Goal: Task Accomplishment & Management: Use online tool/utility

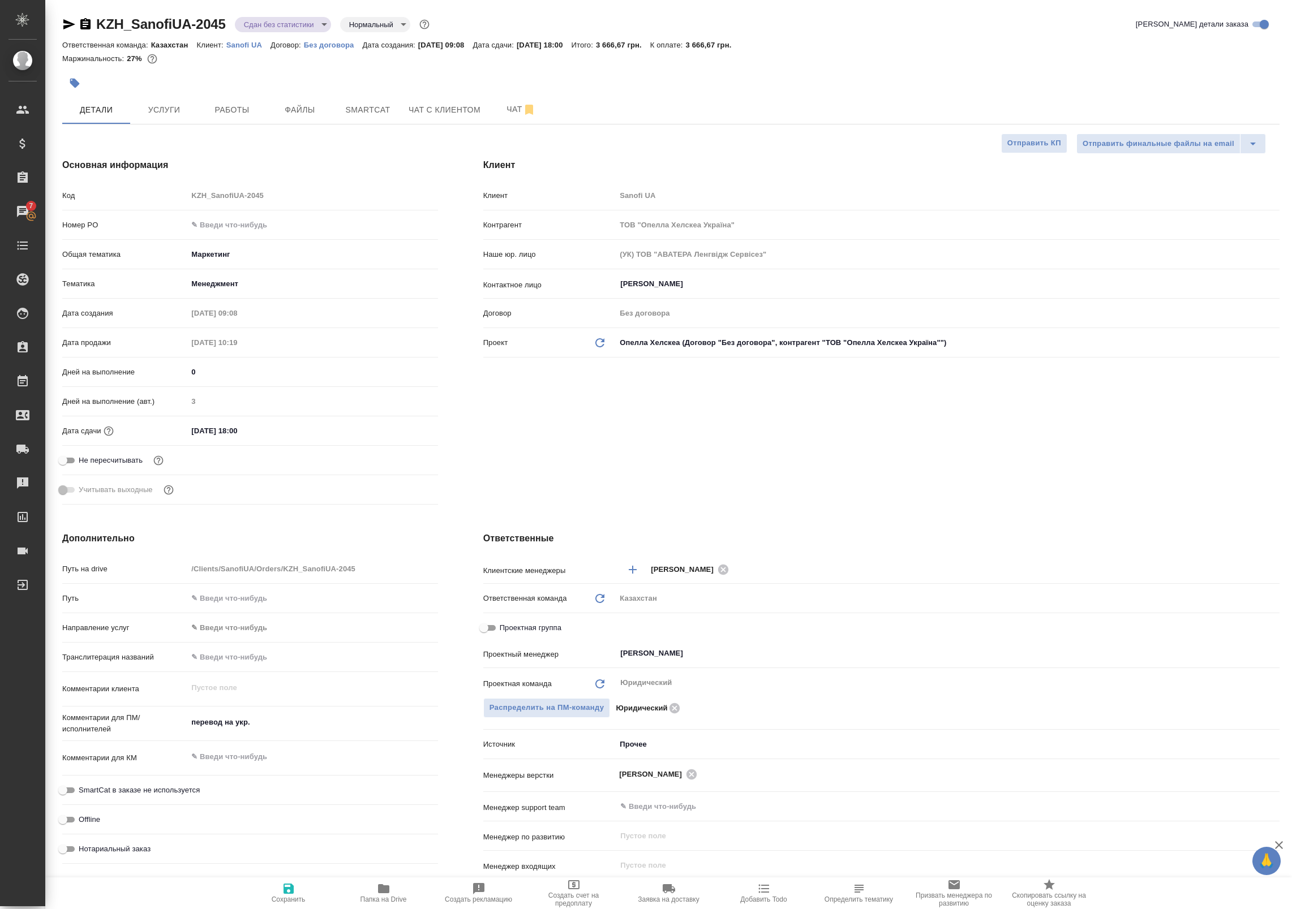
select select "RU"
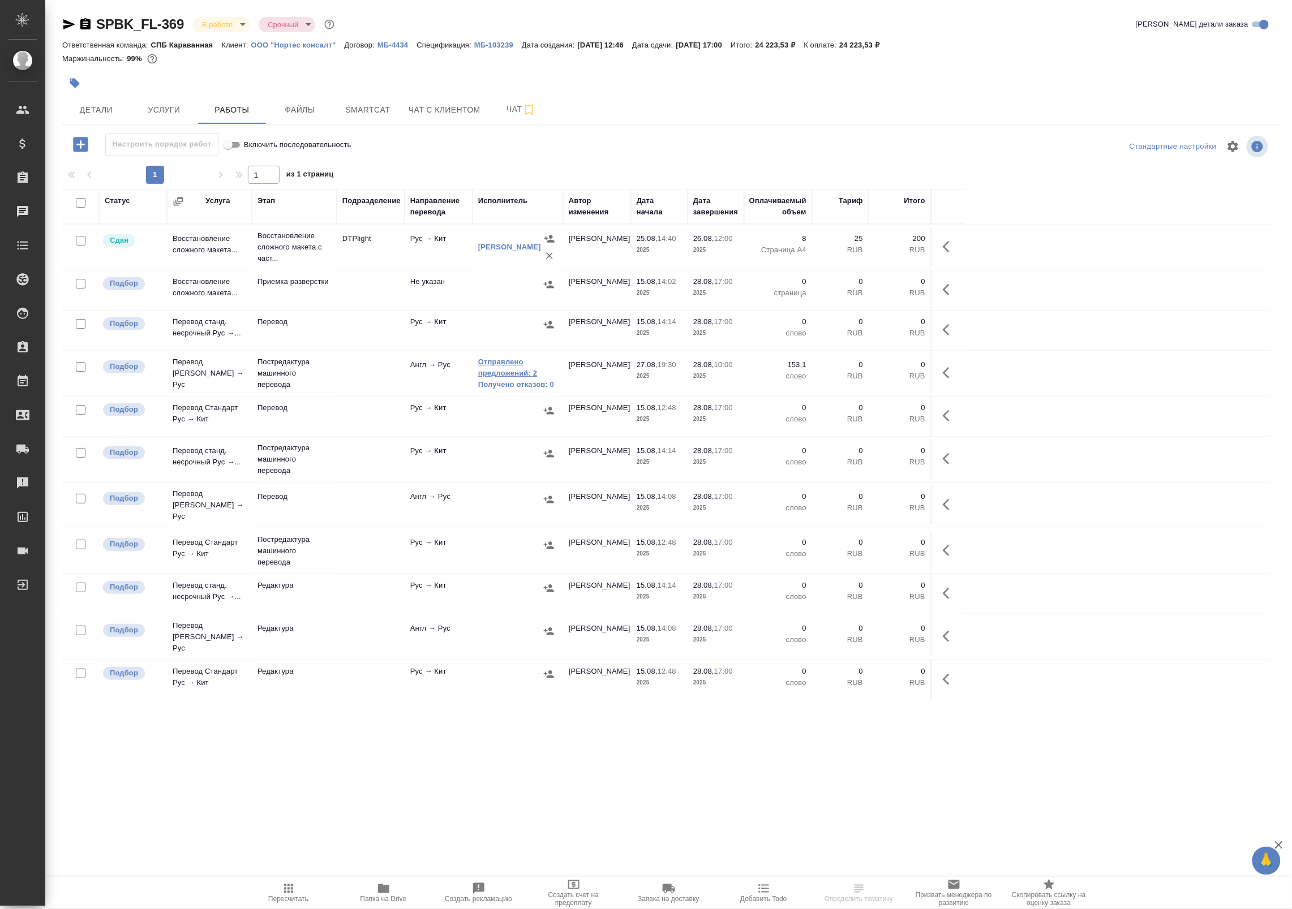
click at [499, 368] on link "Отправлено предложений: 2" at bounding box center [517, 367] width 79 height 23
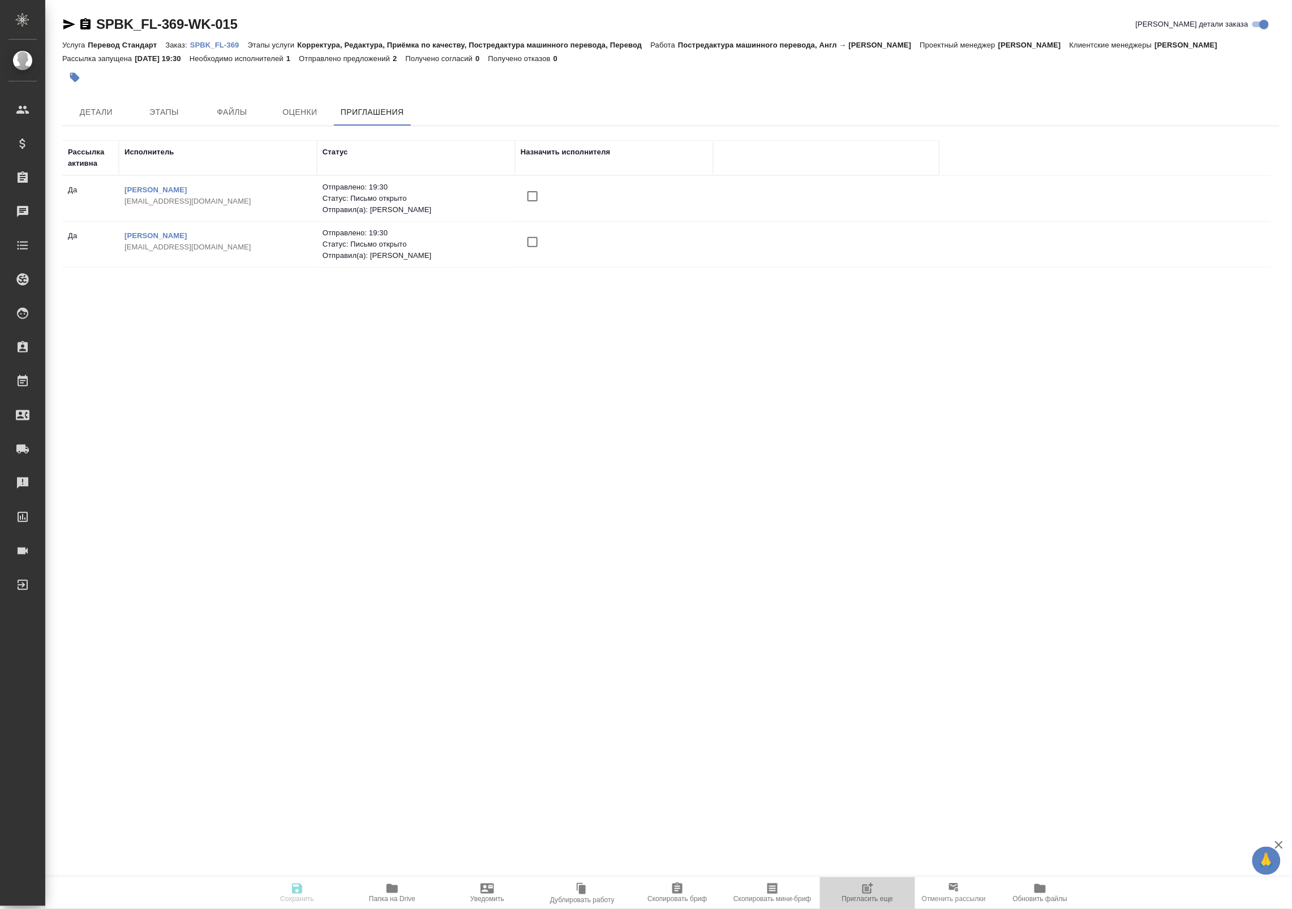
click at [861, 900] on span "Пригласить еще" at bounding box center [867, 900] width 51 height 8
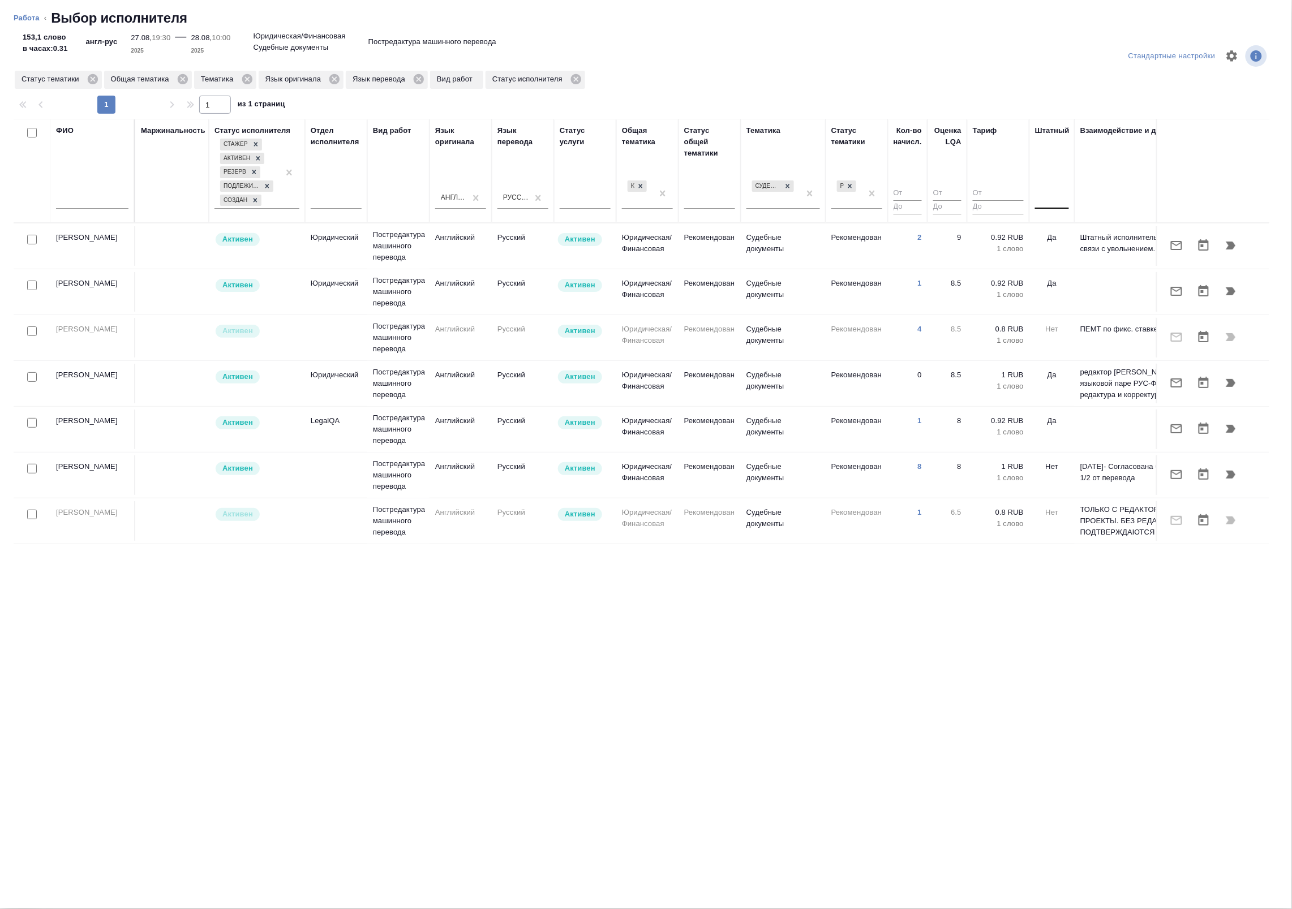
click at [1062, 199] on div at bounding box center [1052, 198] width 34 height 16
click at [1064, 235] on div "Нет" at bounding box center [1120, 233] width 170 height 20
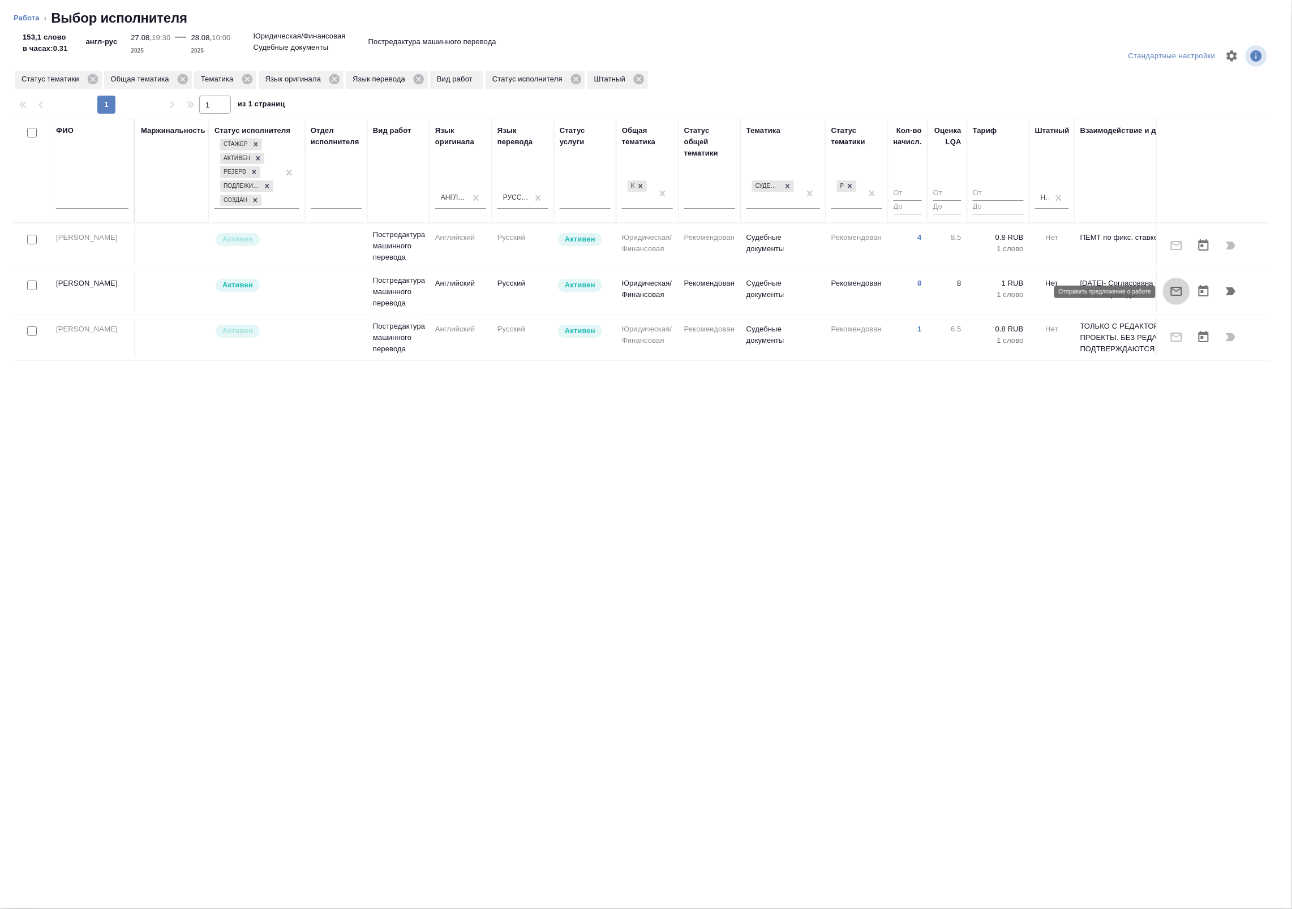
click at [1183, 292] on button "button" at bounding box center [1176, 291] width 27 height 27
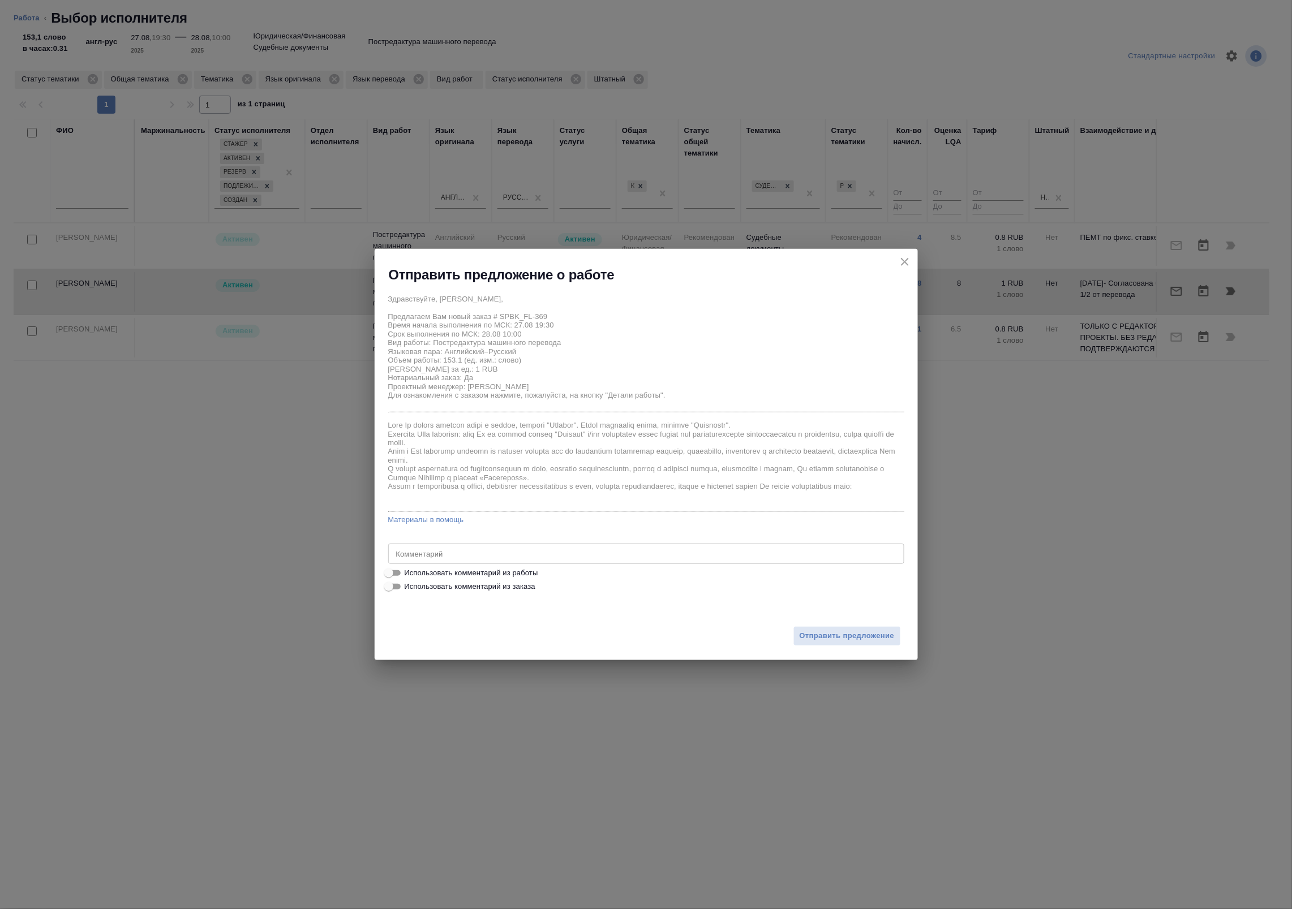
click at [909, 266] on icon "close" at bounding box center [905, 262] width 14 height 14
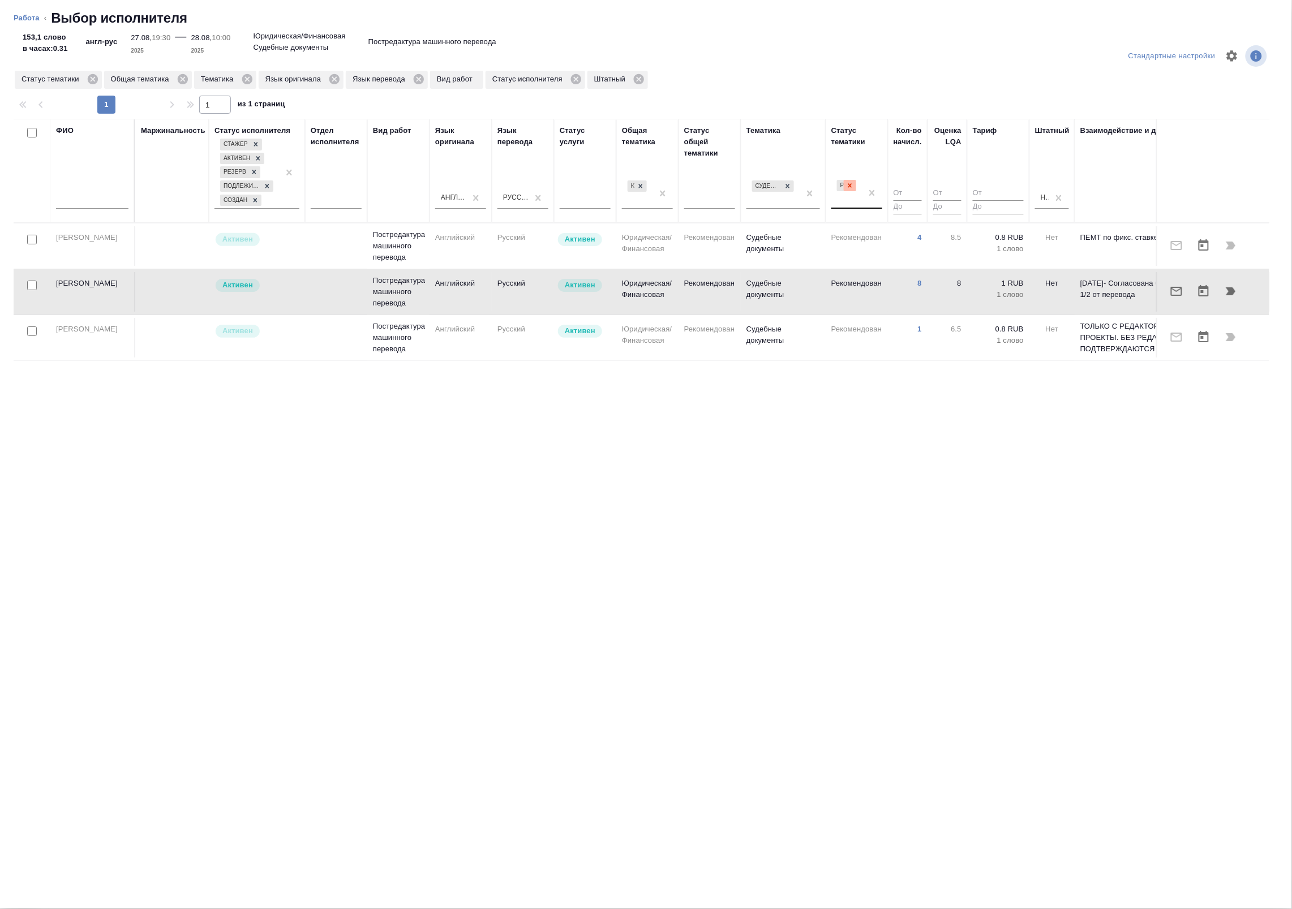
click at [853, 186] on icon at bounding box center [850, 186] width 8 height 8
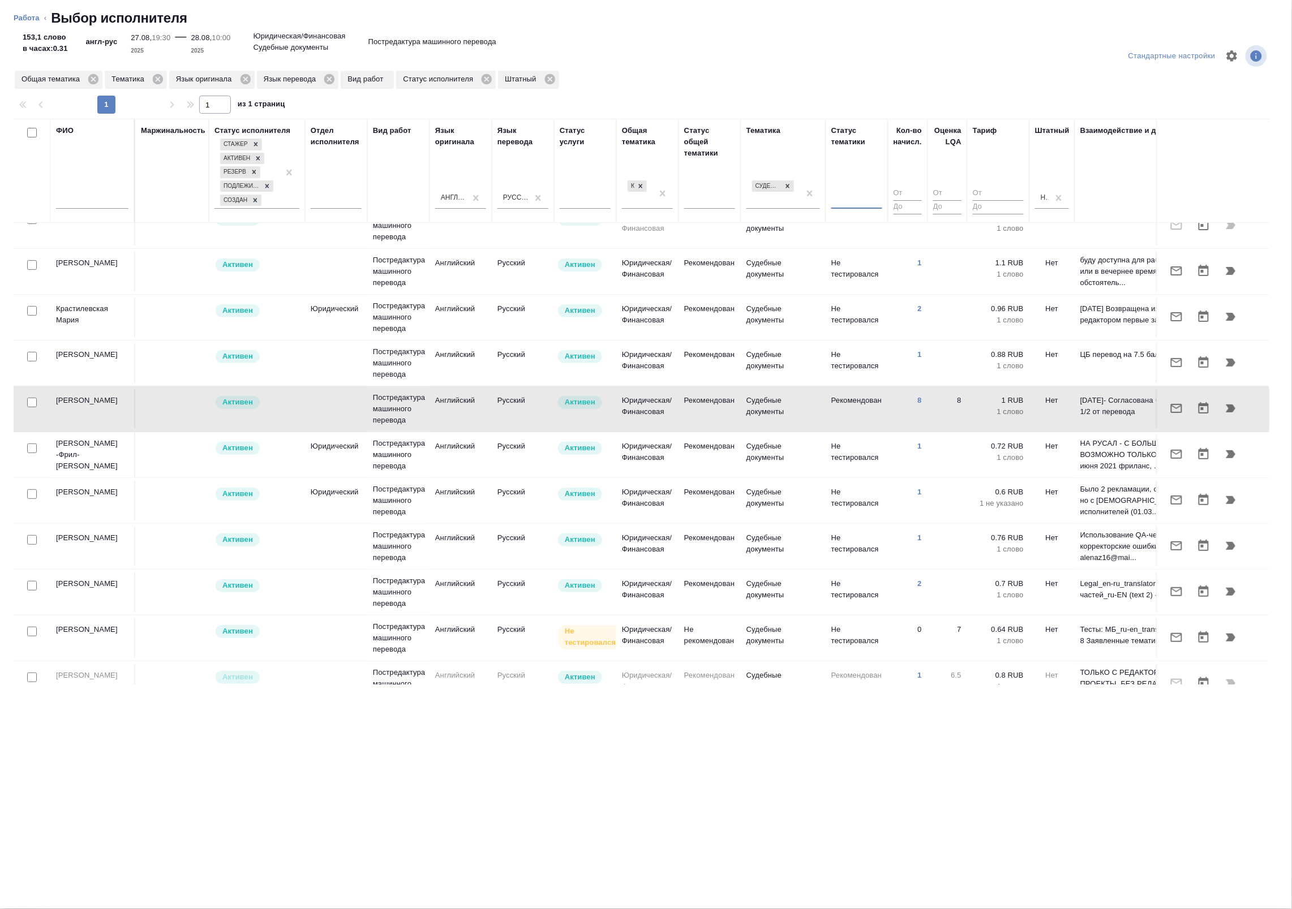
scroll to position [55, 0]
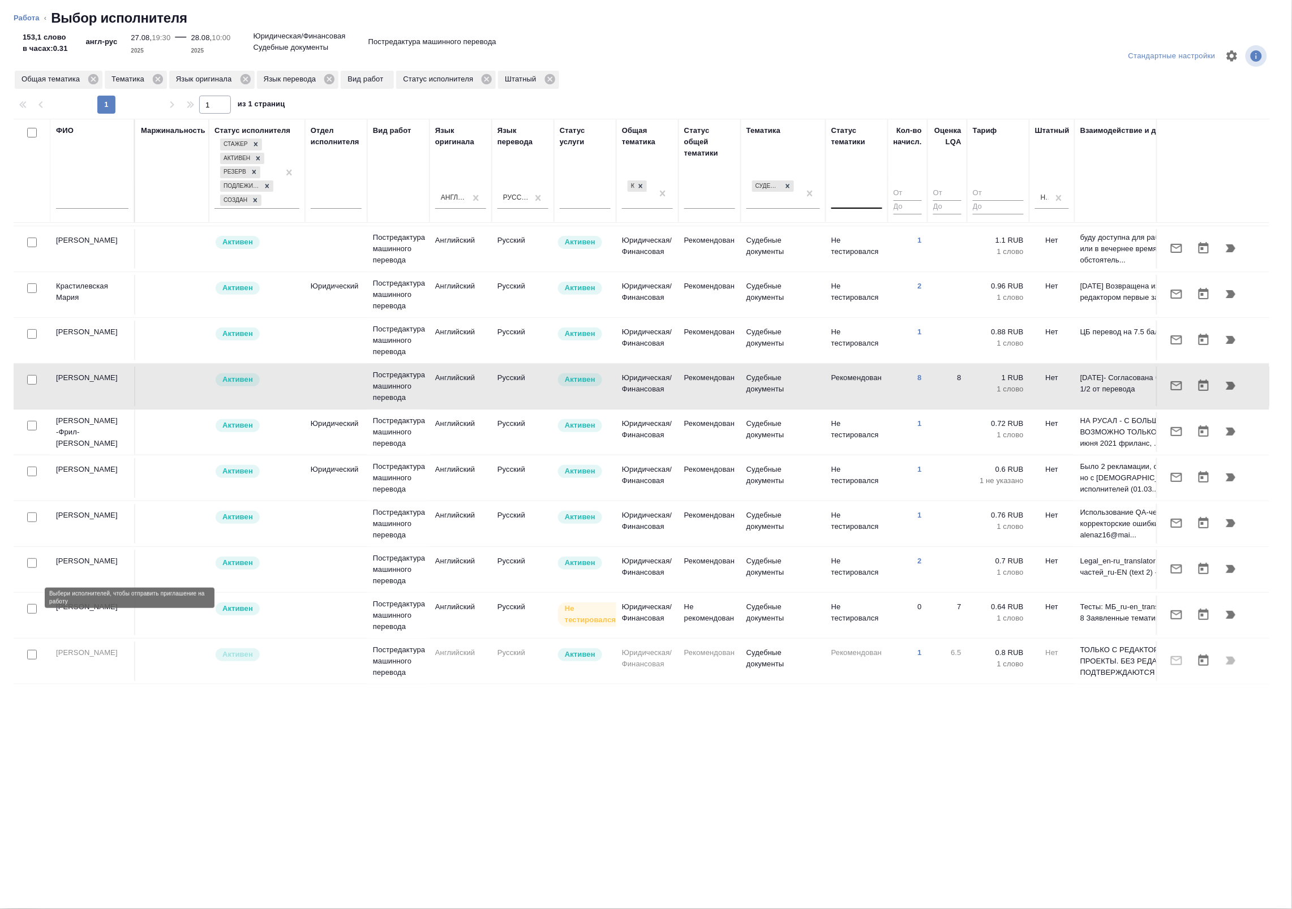
click at [31, 604] on input "checkbox" at bounding box center [32, 609] width 10 height 10
checkbox input "true"
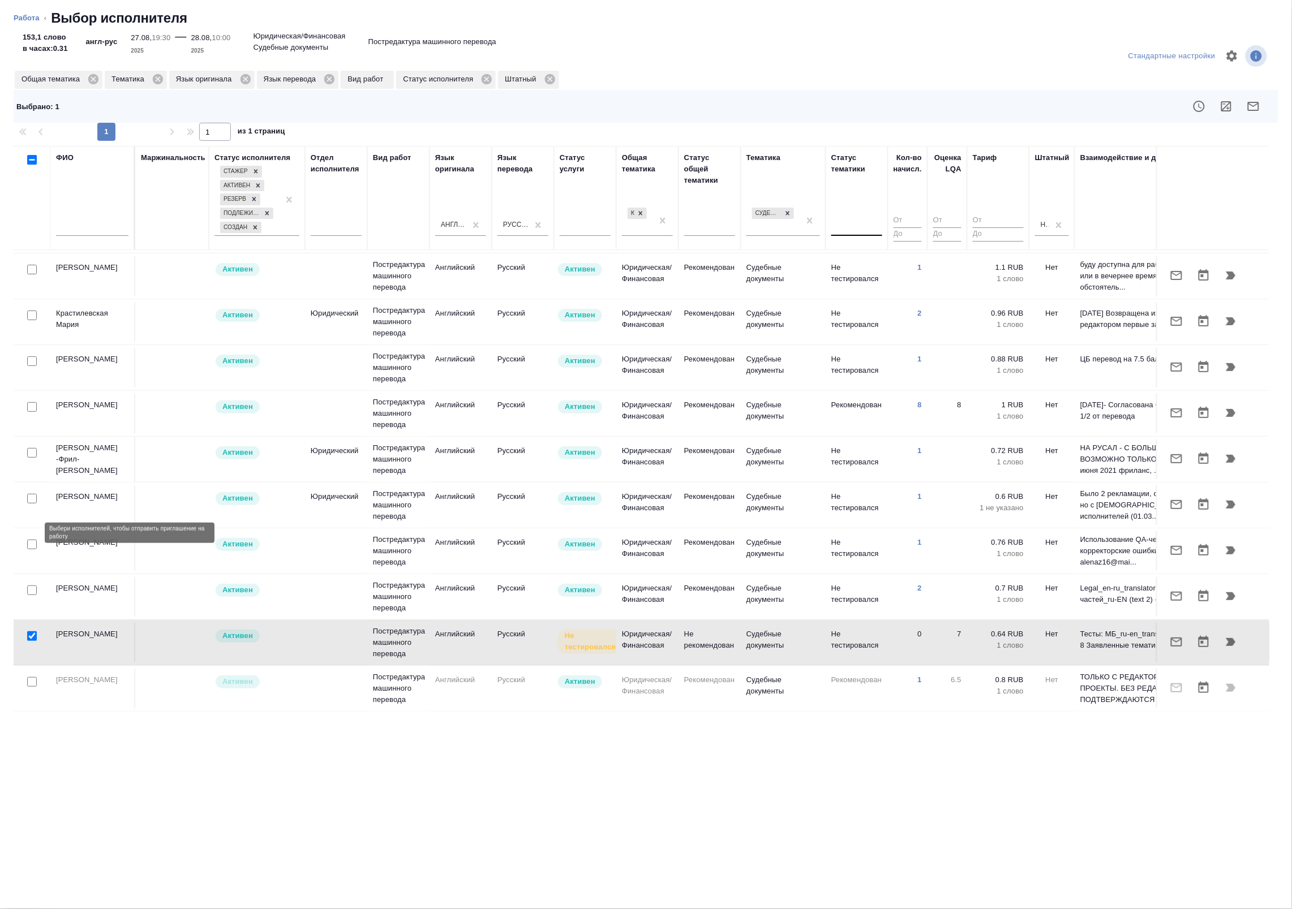
click at [29, 540] on input "checkbox" at bounding box center [32, 545] width 10 height 10
checkbox input "true"
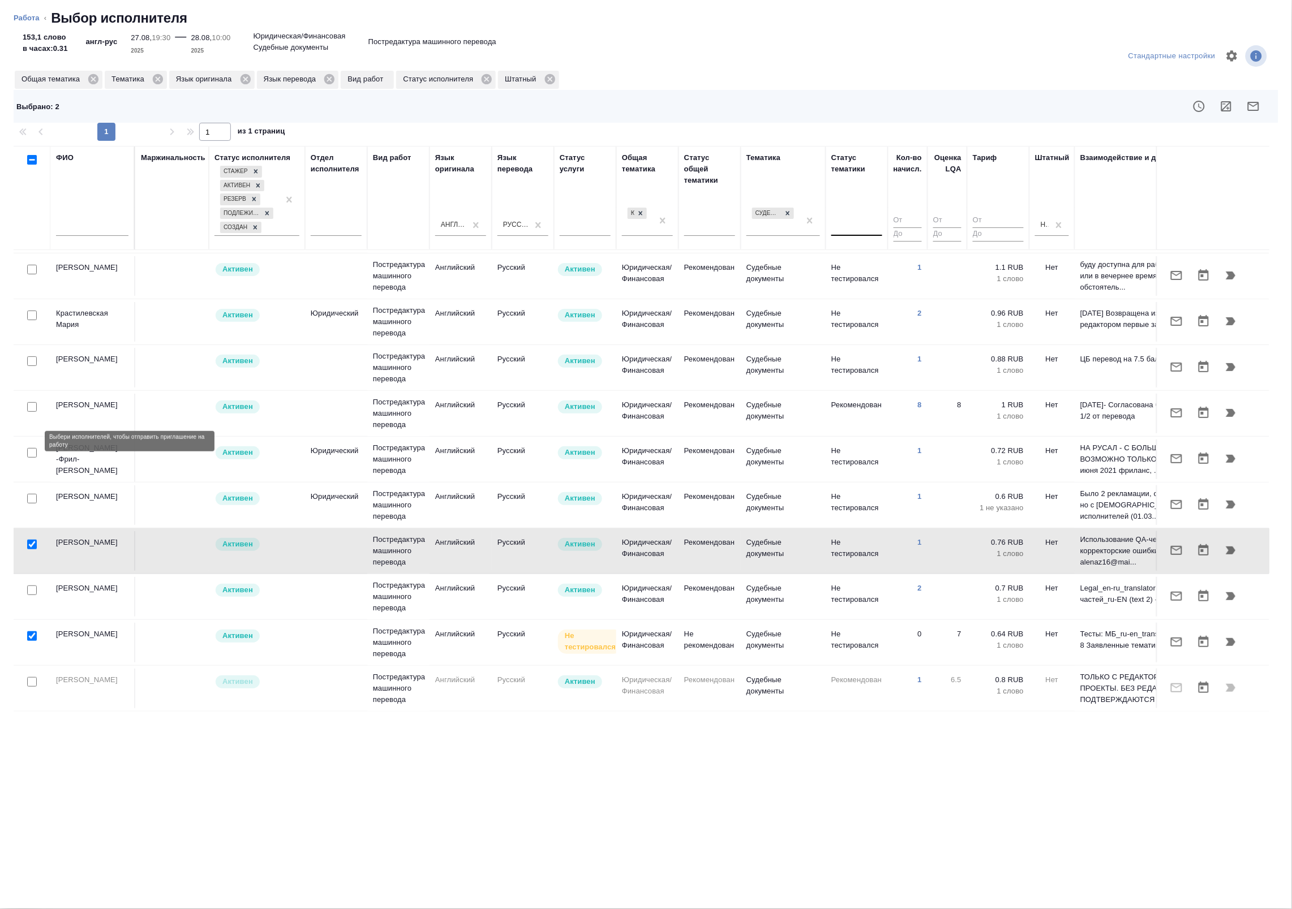
click at [32, 448] on input "checkbox" at bounding box center [32, 453] width 10 height 10
checkbox input "true"
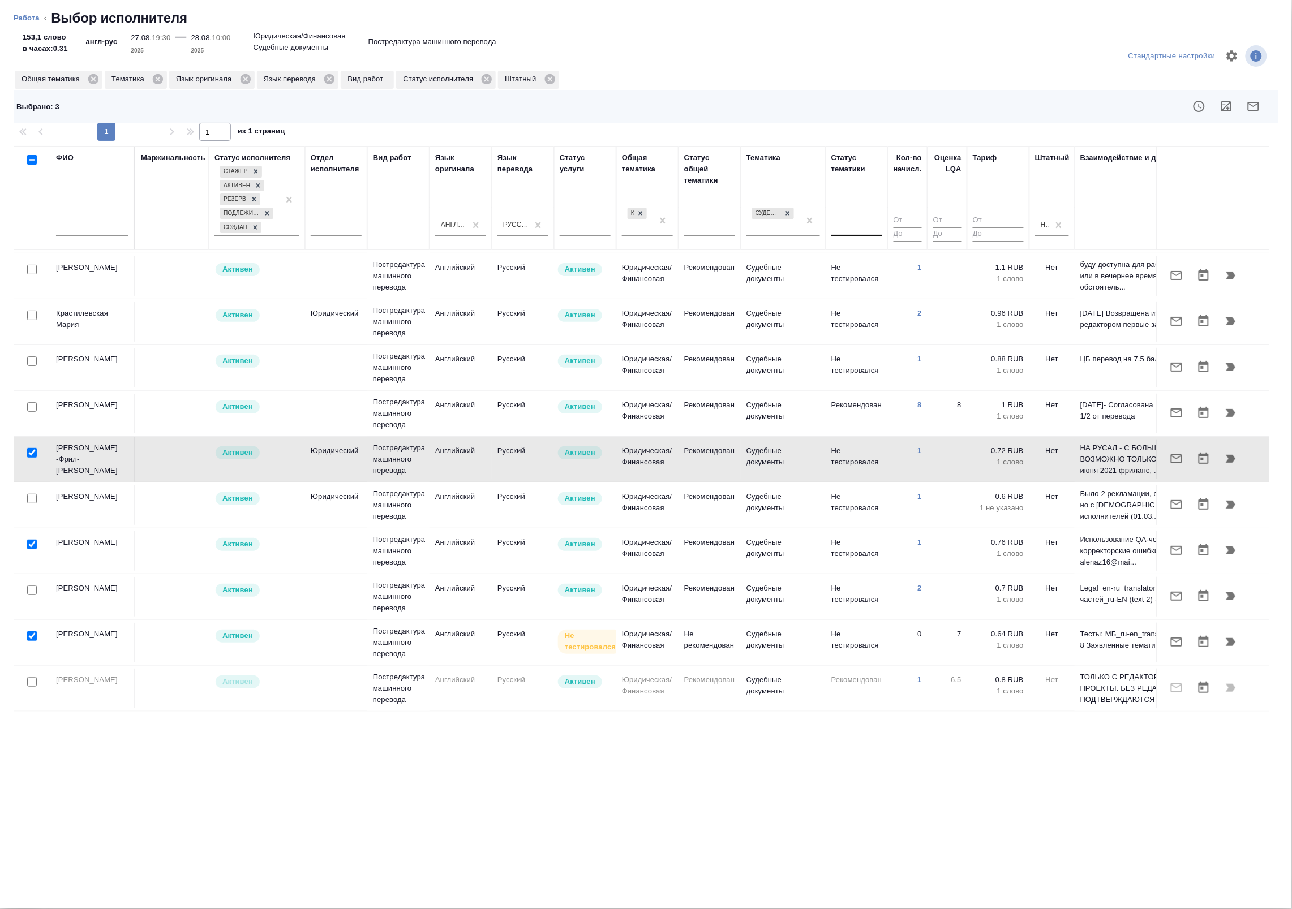
scroll to position [0, 0]
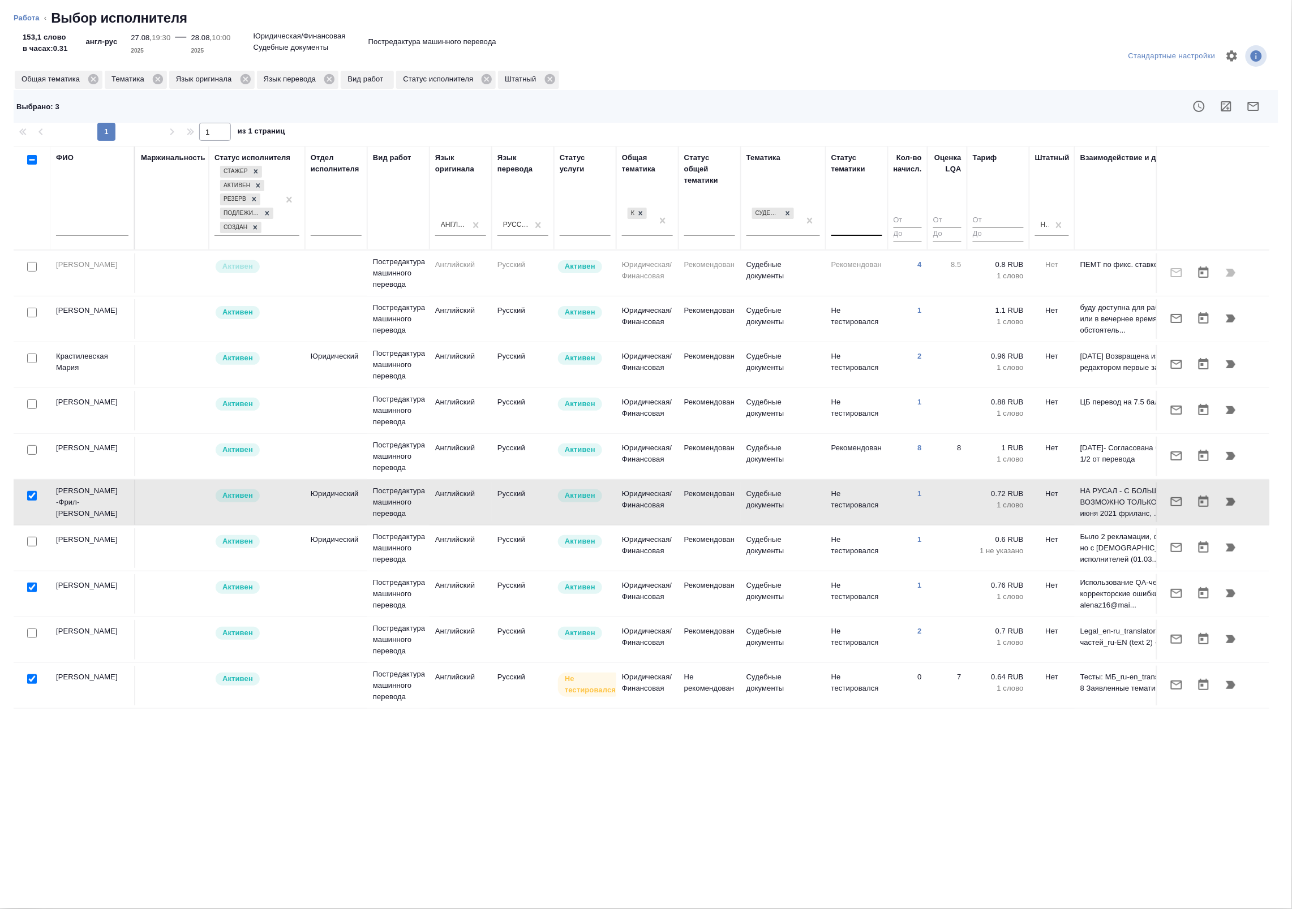
click at [1259, 105] on icon "button" at bounding box center [1253, 107] width 14 height 14
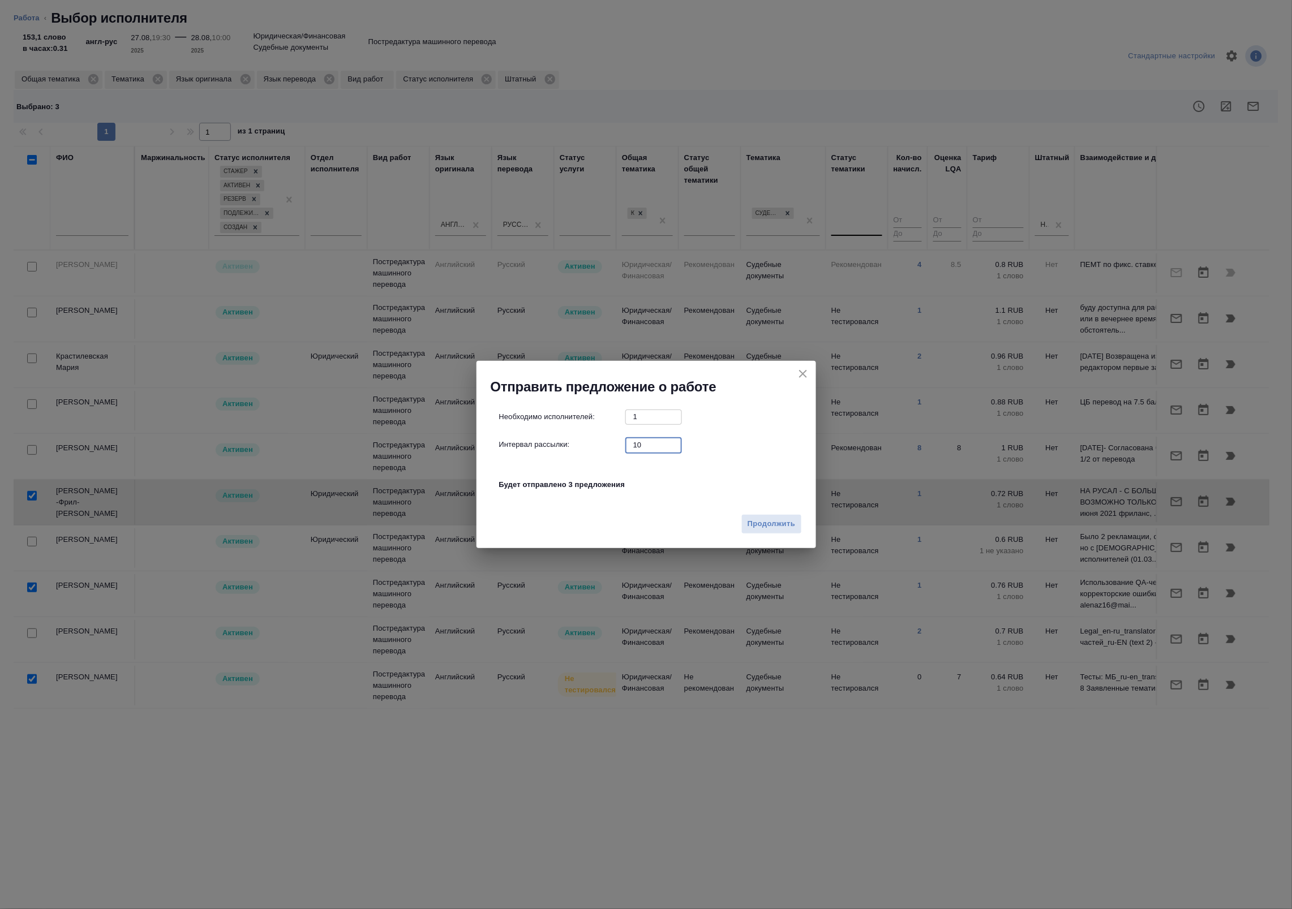
drag, startPoint x: 647, startPoint y: 443, endPoint x: 530, endPoint y: 427, distance: 118.2
click at [530, 427] on div "Необходимо исполнителей: 1 ​ Интервал рассылки: 10 ​ Будет отправлено 3 предлож…" at bounding box center [650, 457] width 303 height 94
type input "0"
click at [760, 535] on div "Продолжить" at bounding box center [645, 529] width 339 height 40
click at [759, 529] on span "Продолжить" at bounding box center [771, 524] width 48 height 13
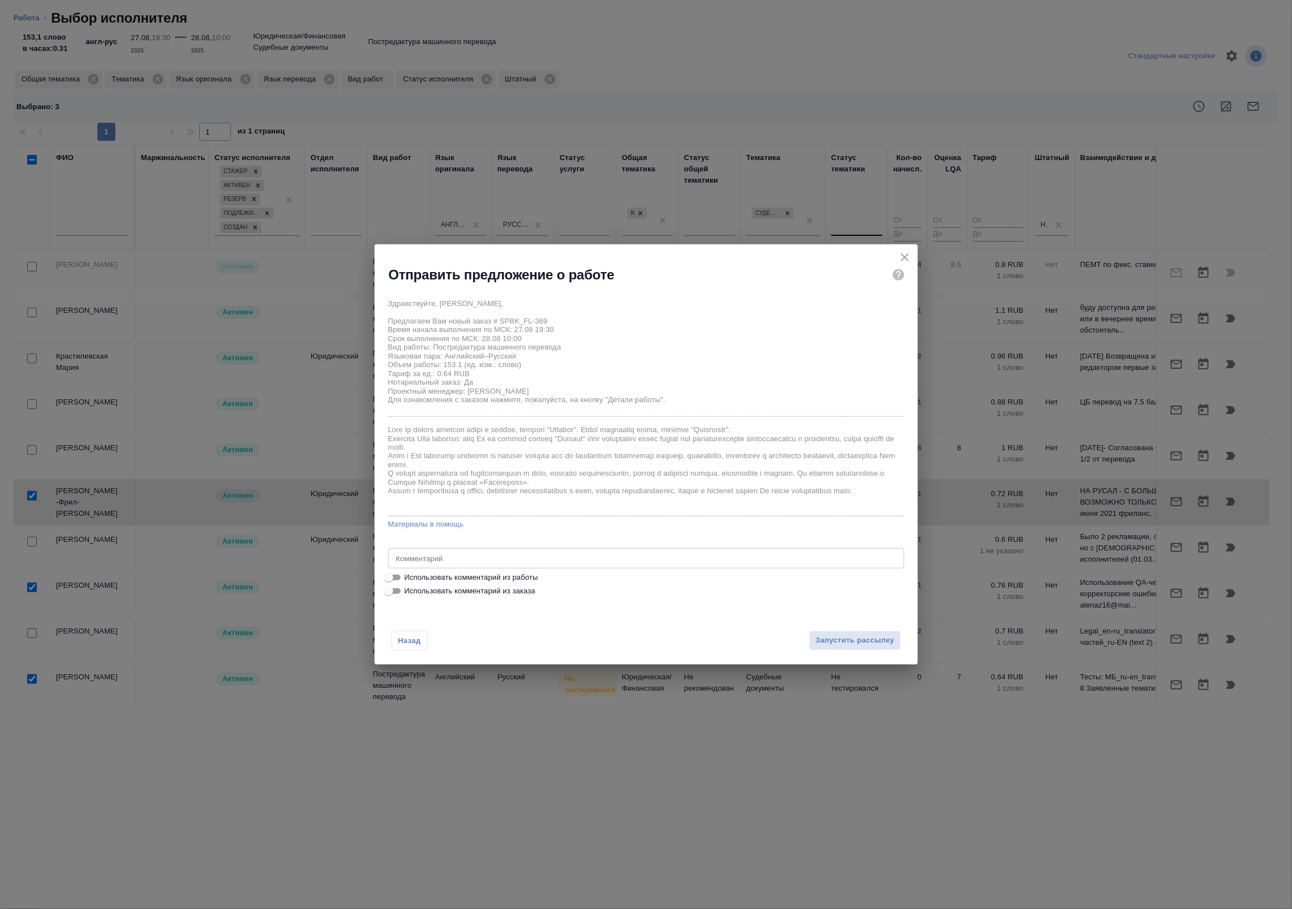
click at [505, 578] on span "Использовать комментарий из работы" at bounding box center [472, 577] width 134 height 11
click at [409, 578] on input "Использовать комментарий из работы" at bounding box center [388, 578] width 41 height 14
checkbox input "true"
type textarea "Под нот оригинал для сверки: https://drive.awatera.com/s/QygP5s9f7FX22bX"
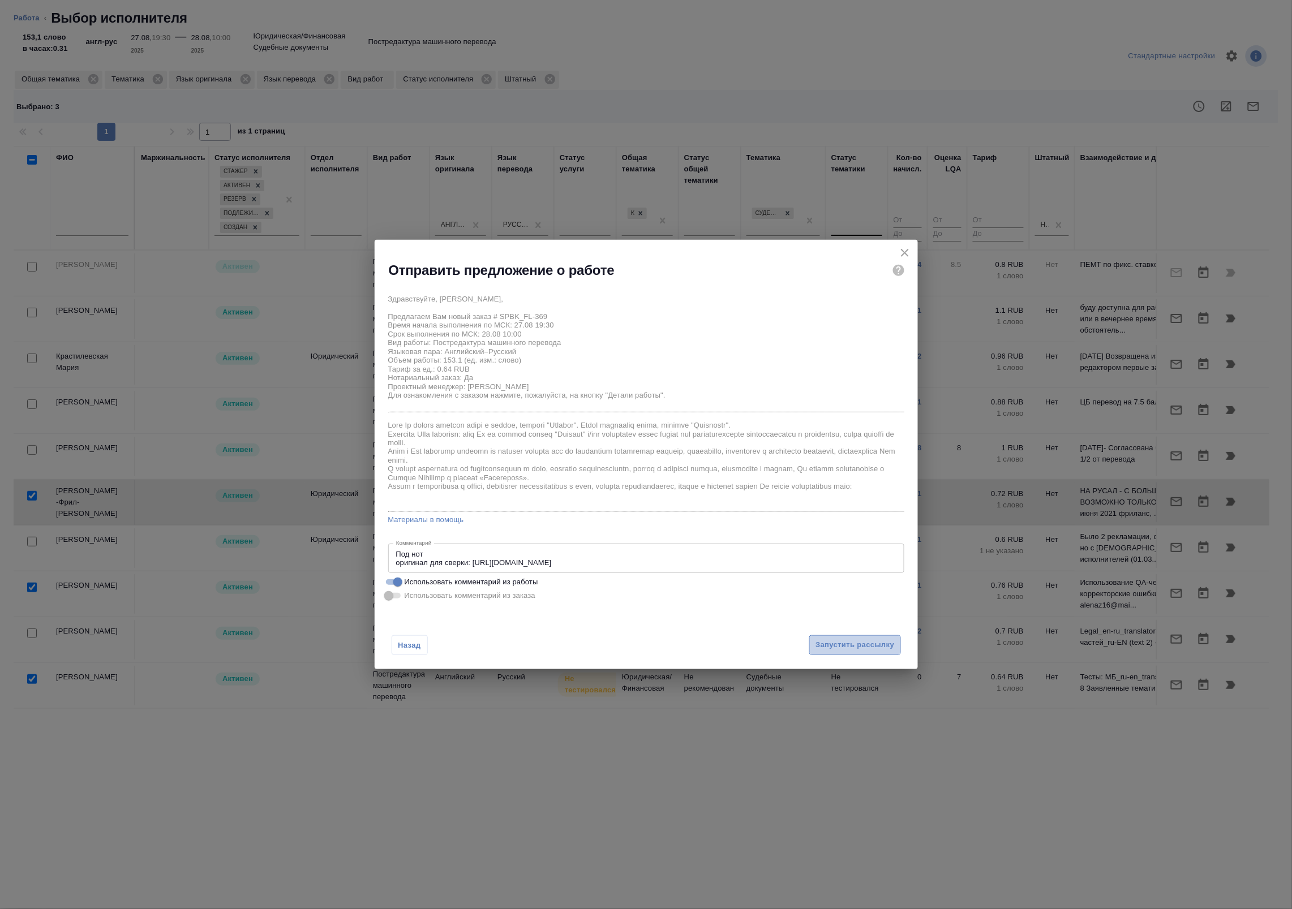
click at [859, 651] on span "Запустить рассылку" at bounding box center [854, 645] width 79 height 13
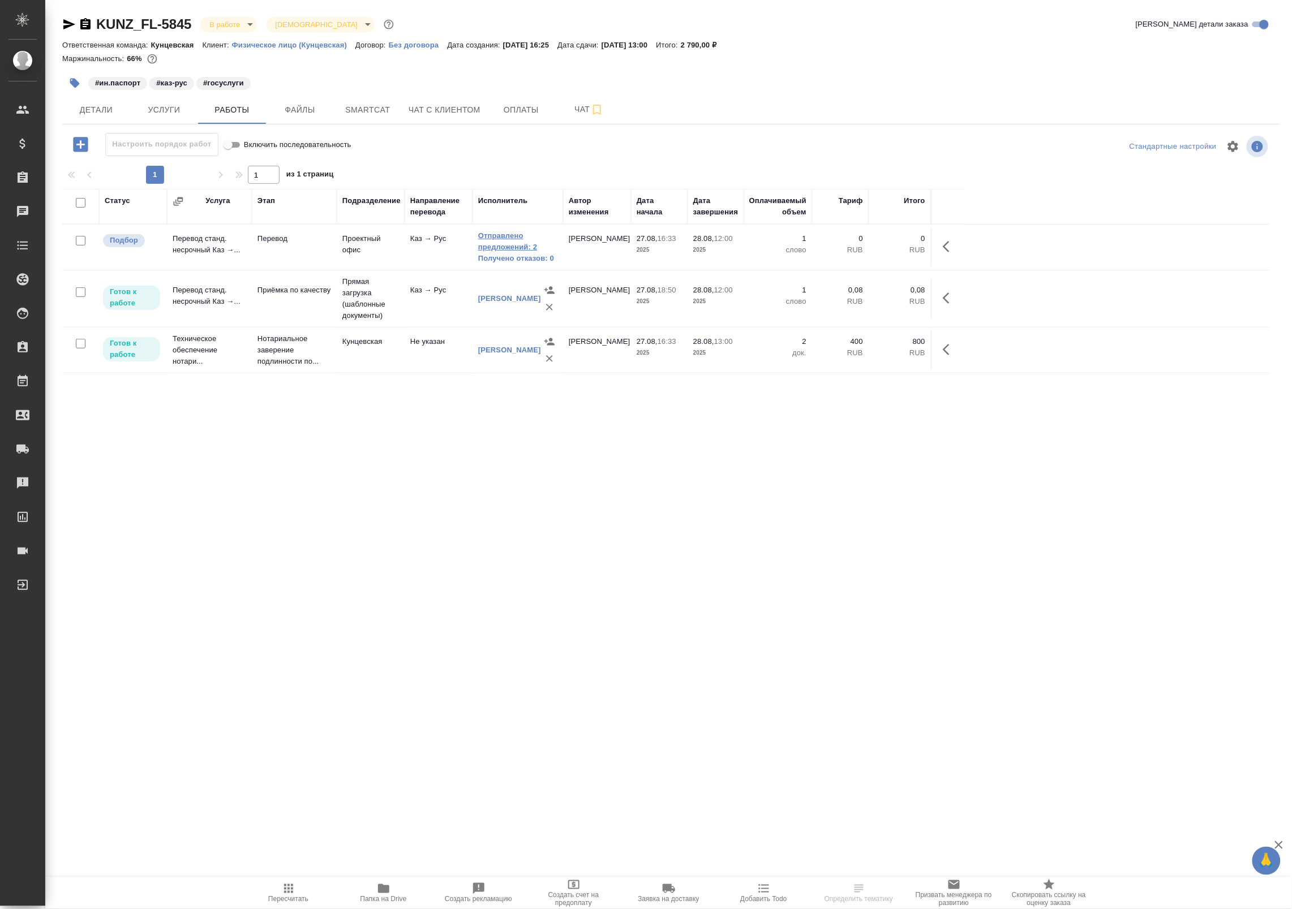
click at [504, 240] on link "Отправлено предложений: 2" at bounding box center [517, 241] width 79 height 23
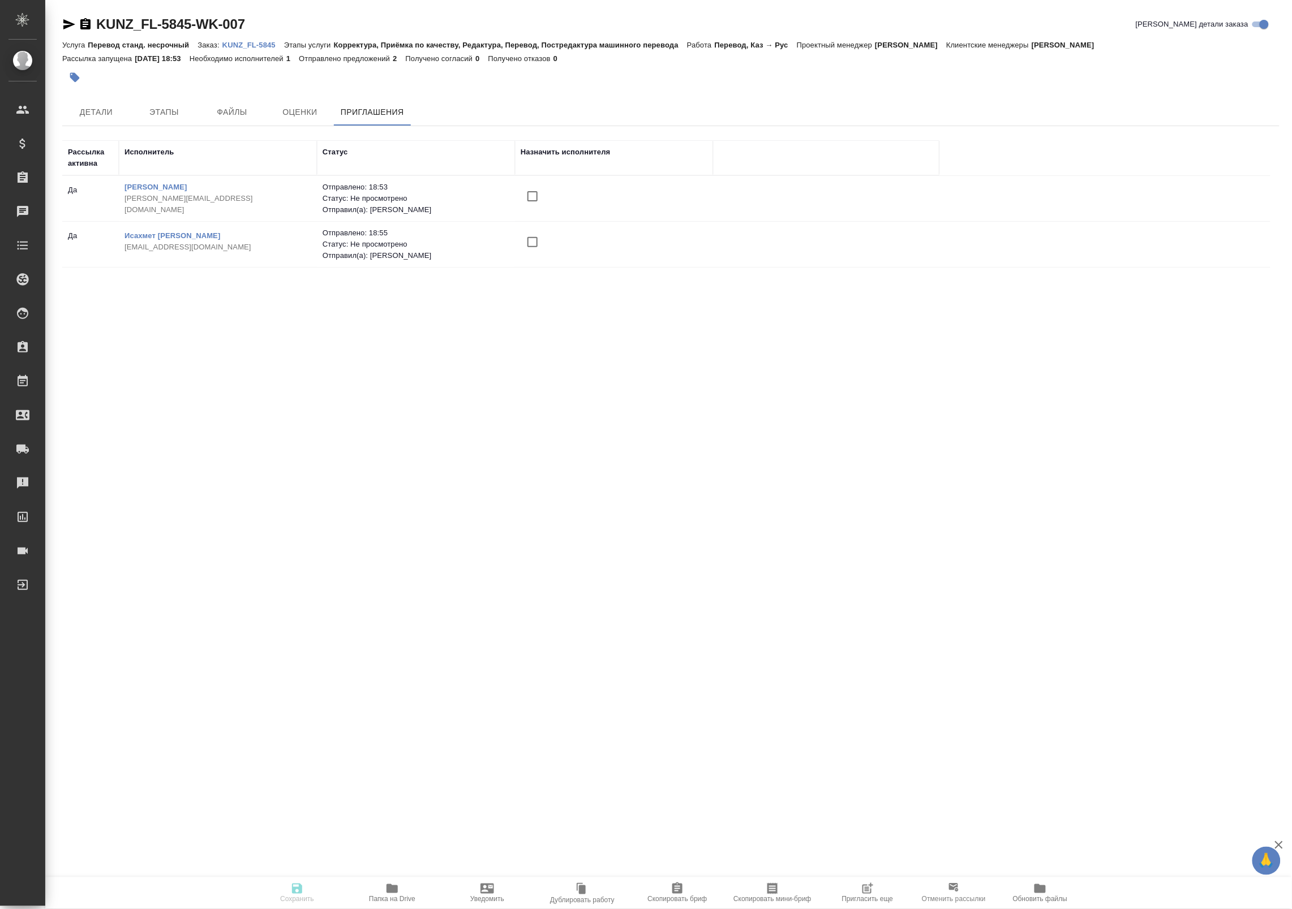
drag, startPoint x: 767, startPoint y: 892, endPoint x: 869, endPoint y: 815, distance: 128.4
click at [869, 815] on div ".cls-1 fill:#fff; AWATERA Badanyan Artak Клиенты Спецификации Заказы Чаты Todo …" at bounding box center [646, 454] width 1292 height 909
click at [873, 897] on span "Пригласить еще" at bounding box center [867, 900] width 51 height 8
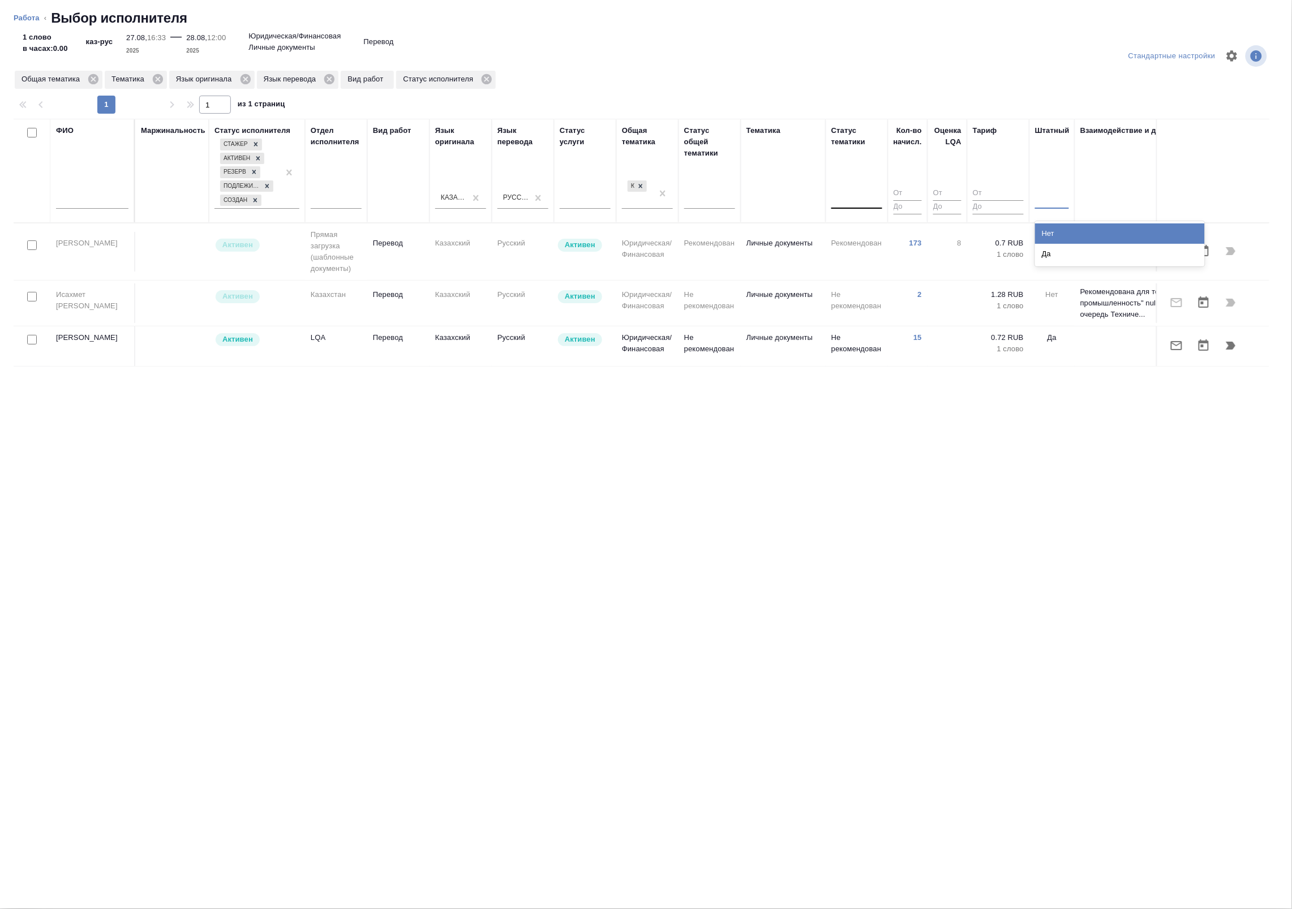
click at [1048, 205] on div at bounding box center [1052, 198] width 34 height 16
click at [1053, 233] on div "Нет" at bounding box center [1120, 233] width 170 height 20
click at [773, 208] on div "Тематика" at bounding box center [783, 171] width 74 height 92
click at [838, 198] on div at bounding box center [856, 198] width 51 height 16
click at [778, 207] on div "Тематика" at bounding box center [783, 171] width 74 height 92
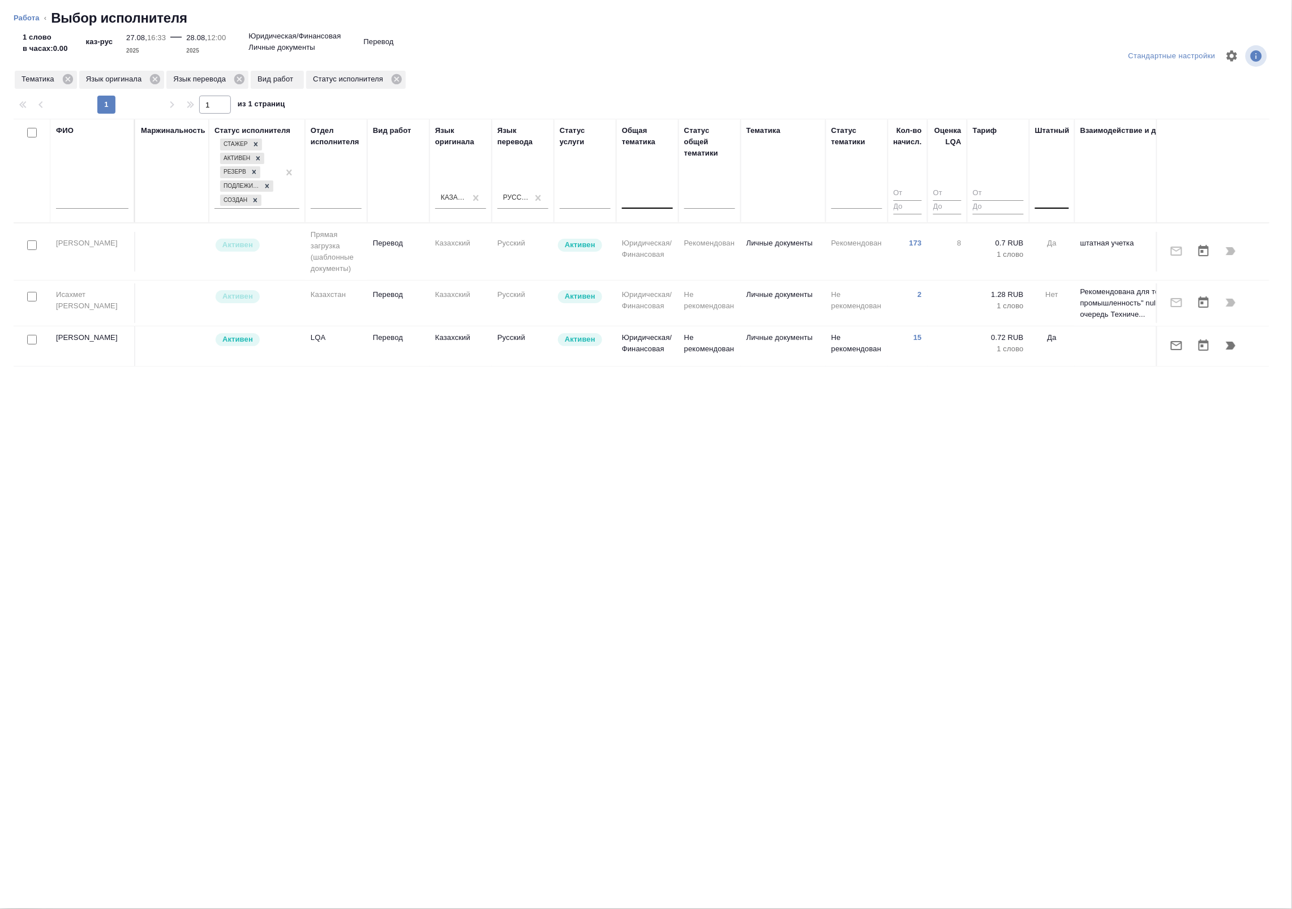
click at [755, 225] on tr "[PERSON_NAME] загрузка (шаблонные документы) Перевод Казахский Русский [PERSON_…" at bounding box center [700, 251] width 1372 height 57
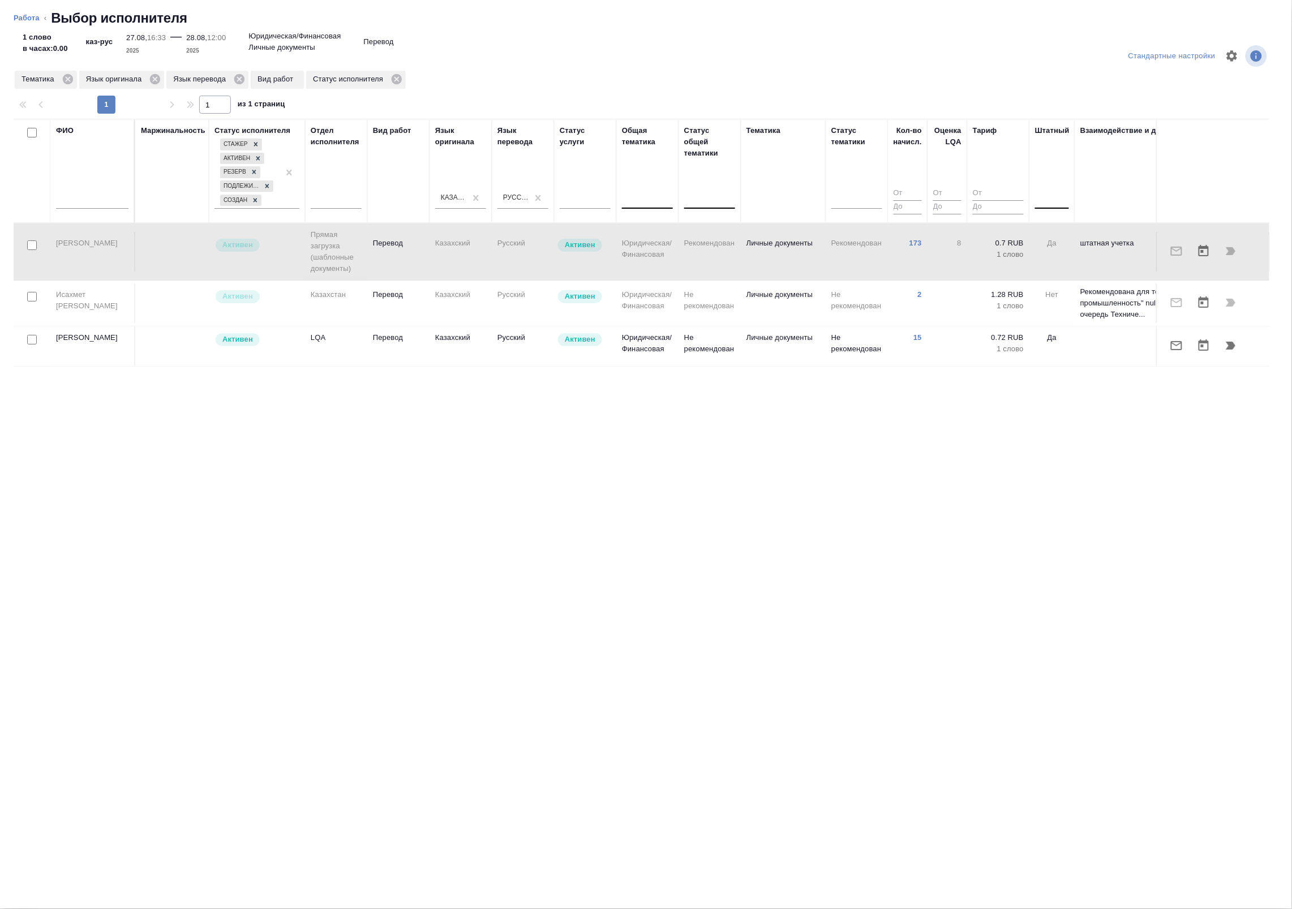
click at [702, 198] on div at bounding box center [709, 198] width 51 height 16
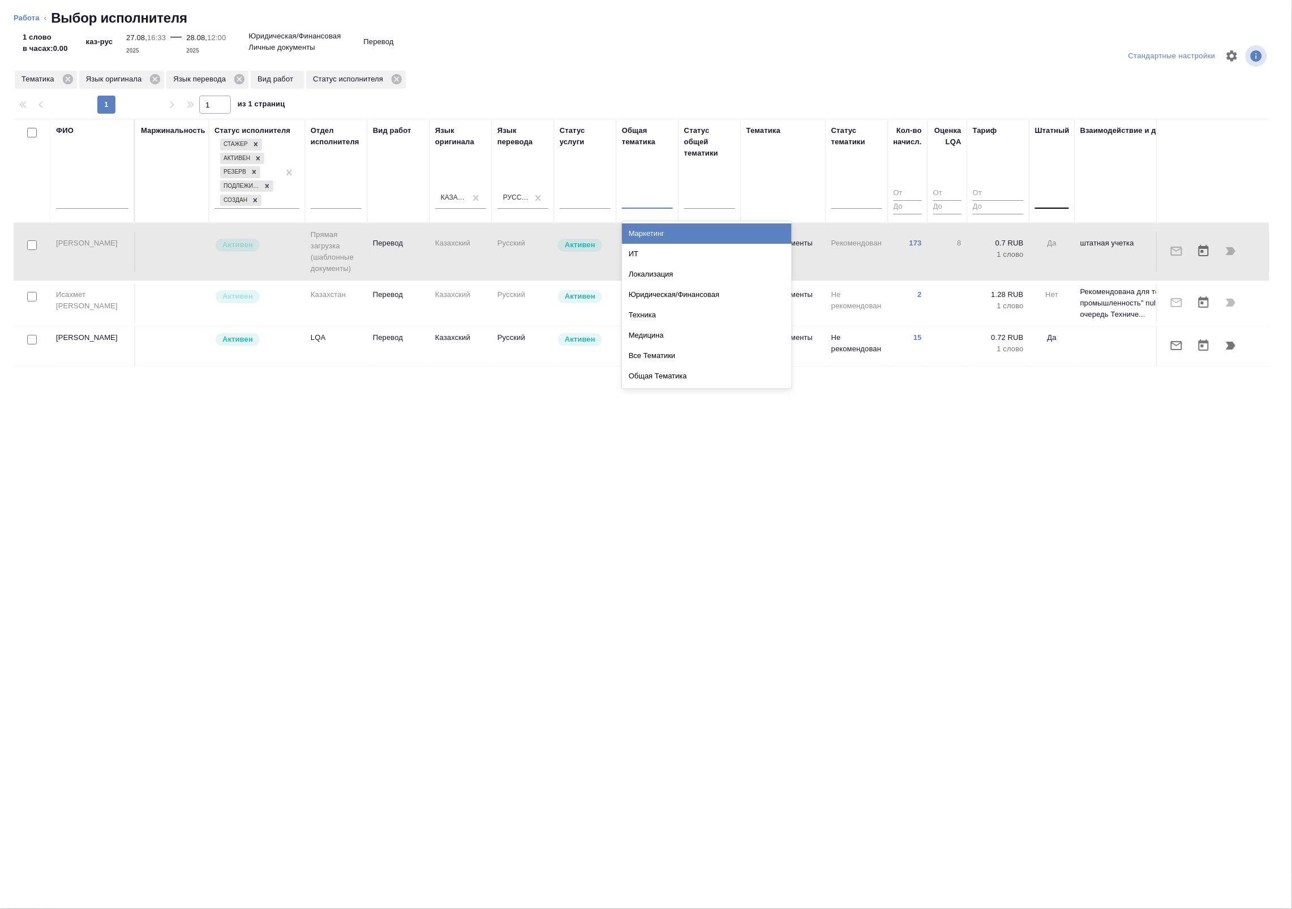
click at [670, 198] on div at bounding box center [647, 198] width 51 height 16
click at [668, 196] on div at bounding box center [647, 198] width 51 height 16
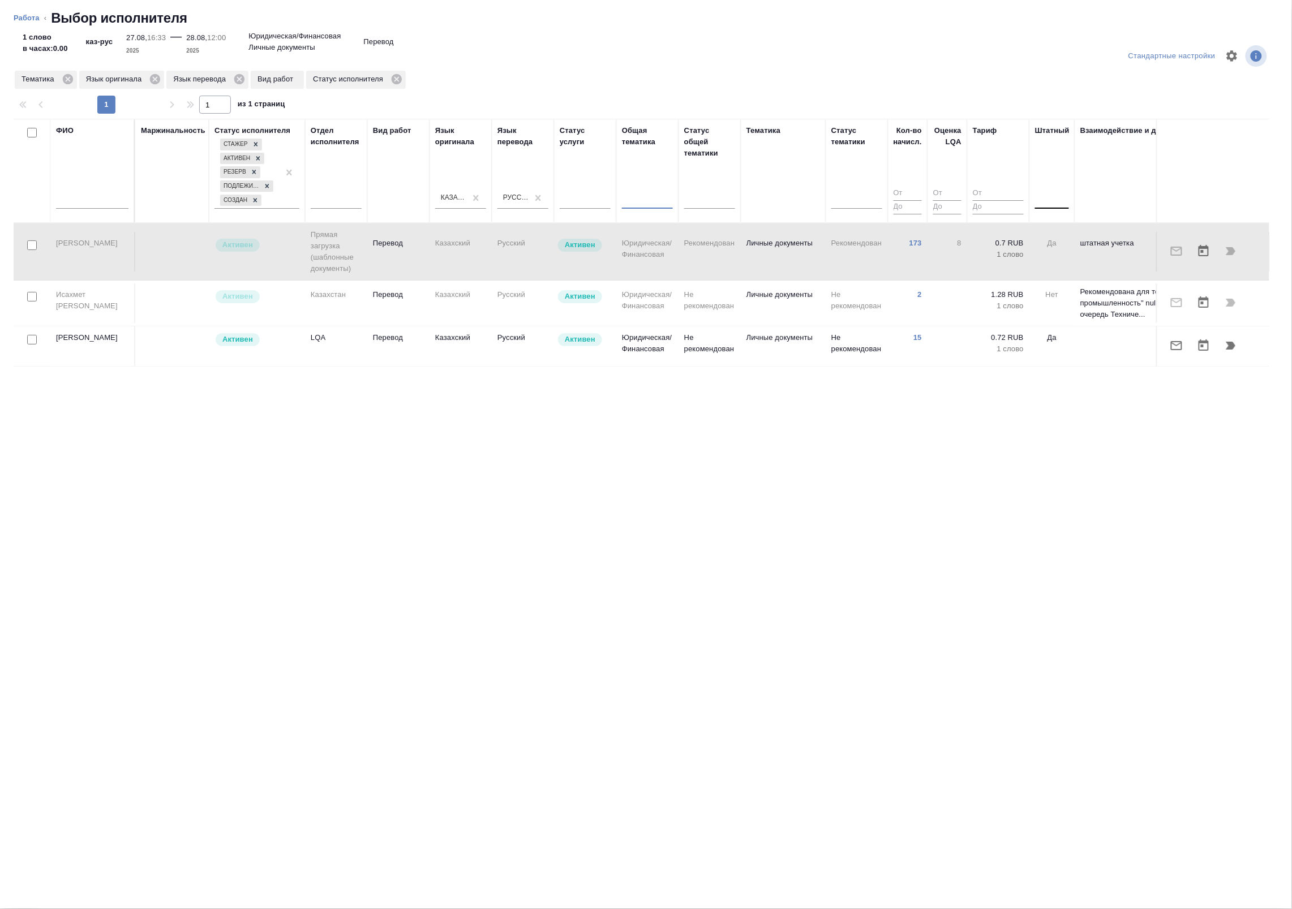
click at [771, 136] on div "Тематика" at bounding box center [763, 130] width 34 height 11
click at [769, 143] on div "Тематика" at bounding box center [783, 171] width 74 height 92
click at [767, 126] on div "Тематика" at bounding box center [763, 130] width 34 height 11
click at [772, 180] on div "Тематика" at bounding box center [783, 171] width 74 height 92
click at [772, 203] on div "Тематика" at bounding box center [783, 171] width 74 height 92
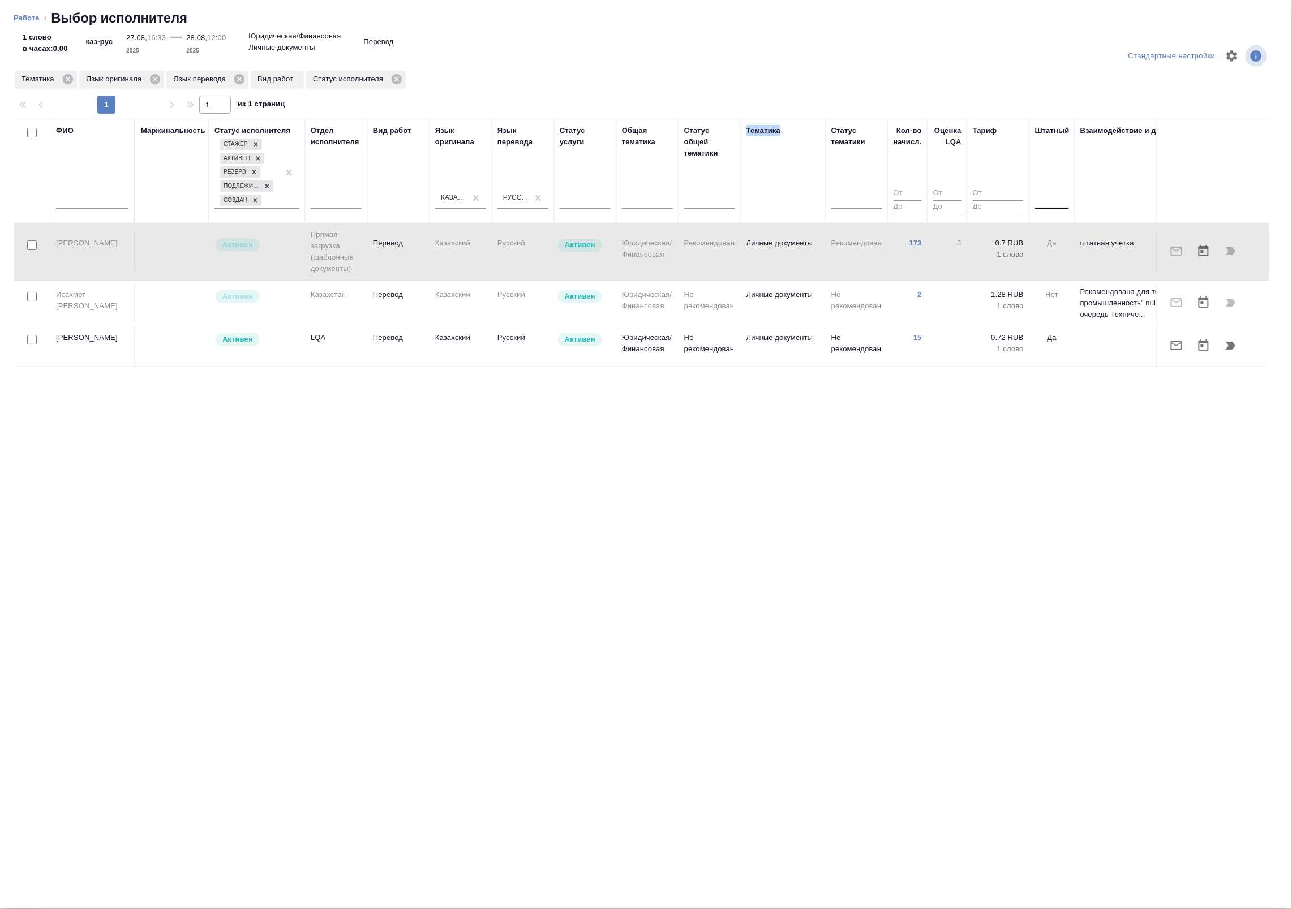
click at [772, 203] on div "Тематика" at bounding box center [783, 171] width 74 height 92
drag, startPoint x: 772, startPoint y: 203, endPoint x: 764, endPoint y: 199, distance: 8.9
click at [764, 199] on div "Тематика" at bounding box center [783, 171] width 74 height 92
click at [764, 154] on div "Тематика" at bounding box center [783, 171] width 74 height 92
click at [771, 153] on div "Тематика" at bounding box center [783, 171] width 74 height 92
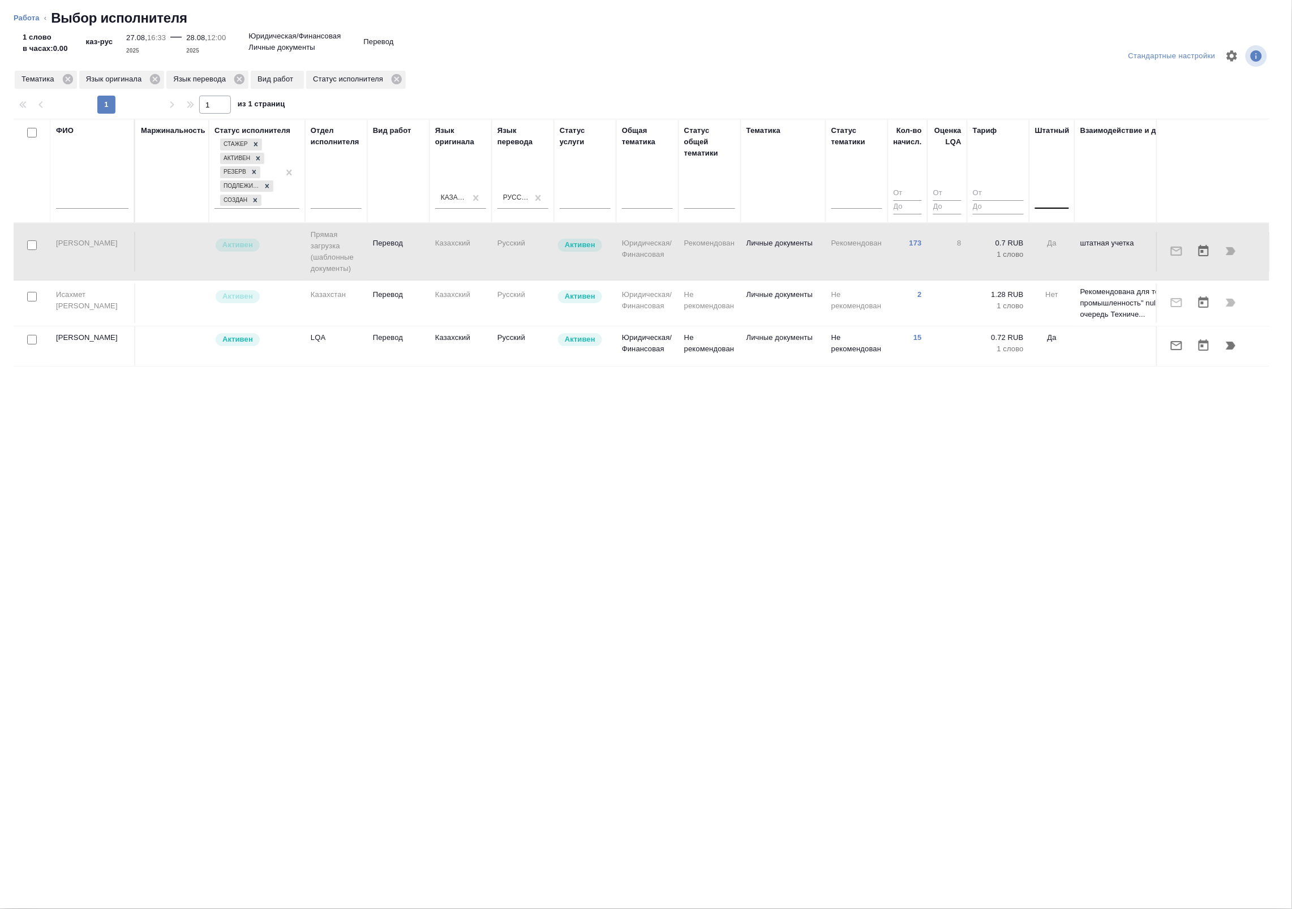
click at [767, 129] on div "Тематика" at bounding box center [763, 130] width 34 height 11
click at [771, 171] on div "Тематика" at bounding box center [783, 171] width 74 height 92
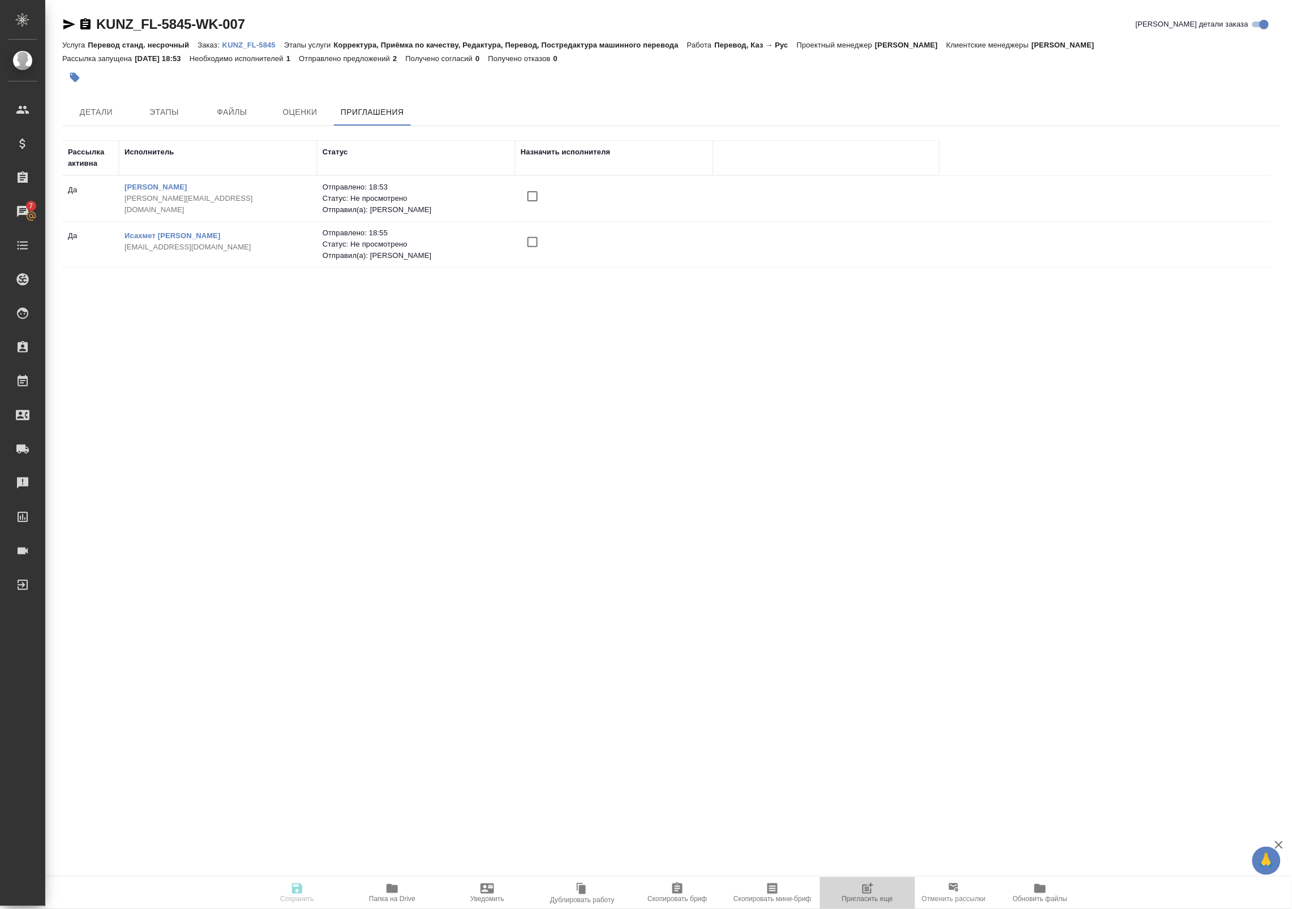
click at [870, 896] on span "Пригласить еще" at bounding box center [867, 900] width 51 height 8
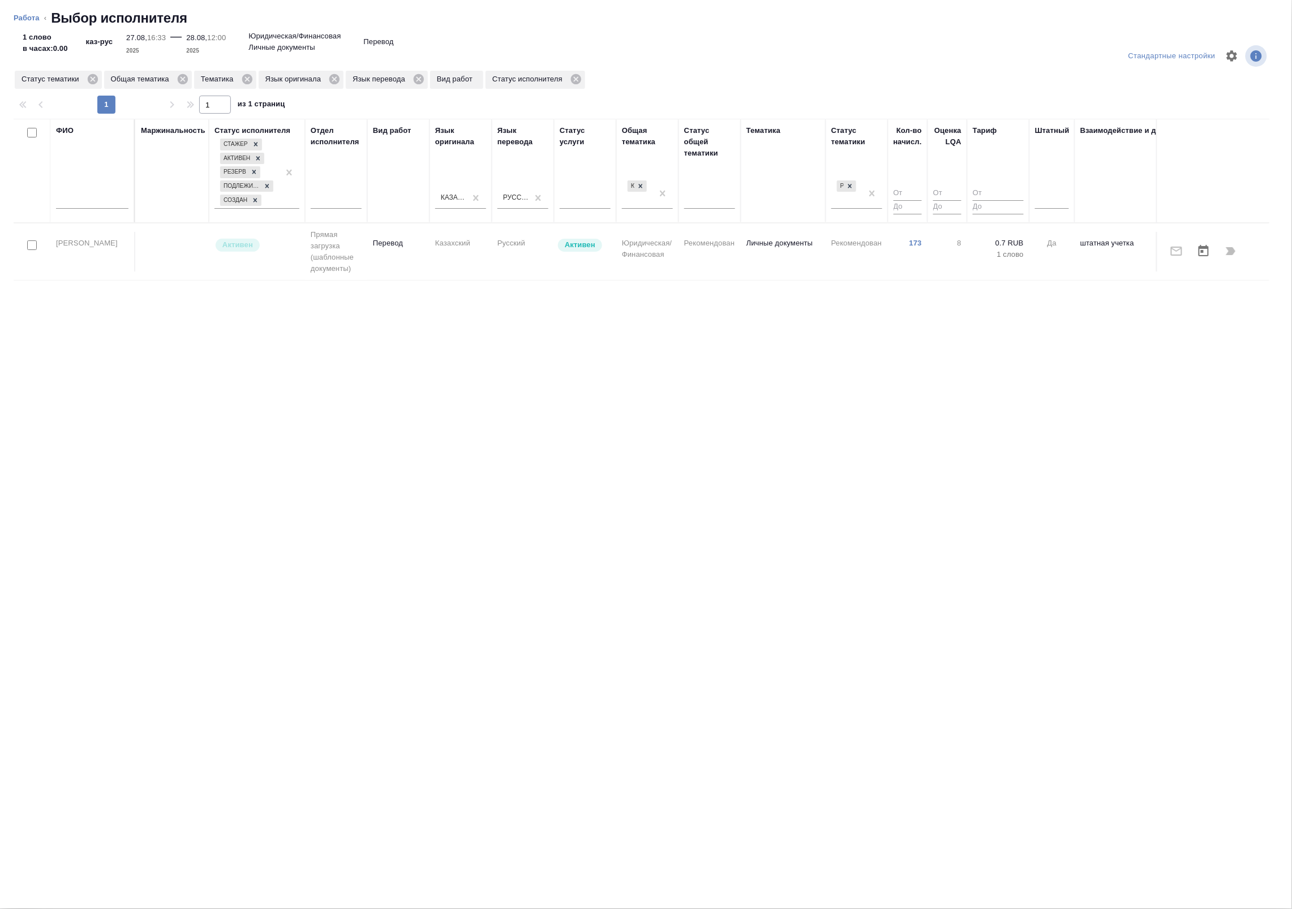
click at [1101, 193] on div "Взаимодействие и доп. информация" at bounding box center [1173, 171] width 187 height 92
click at [1062, 208] on div at bounding box center [1052, 197] width 34 height 21
click at [980, 307] on div "ФИО Маржинальность Статус исполнителя [PERSON_NAME] Резерв Подлежит внедрению С…" at bounding box center [641, 402] width 1255 height 566
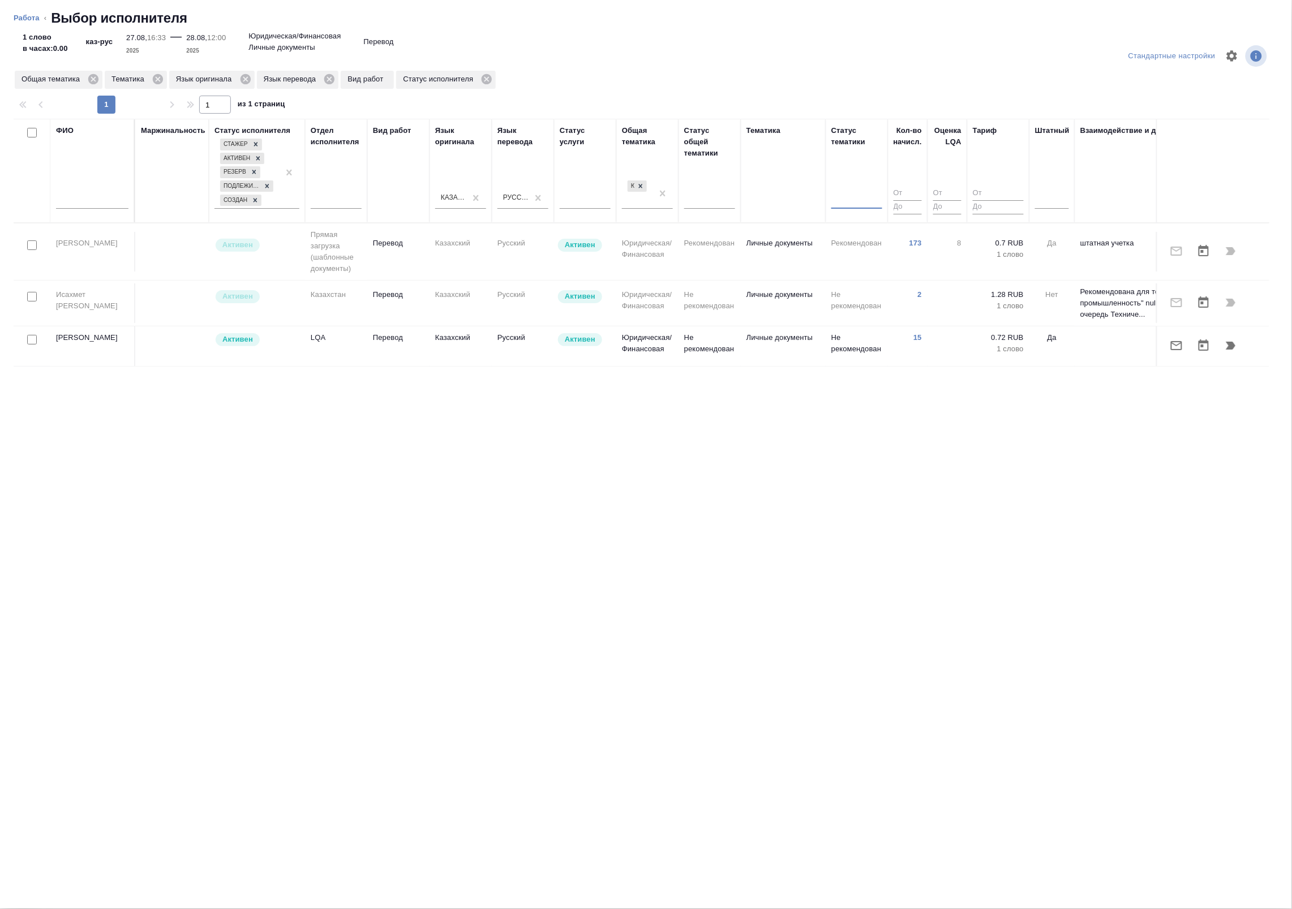
click at [790, 226] on tr "[PERSON_NAME] загрузка (шаблонные документы) Перевод Казахский Русский [PERSON_…" at bounding box center [700, 251] width 1372 height 57
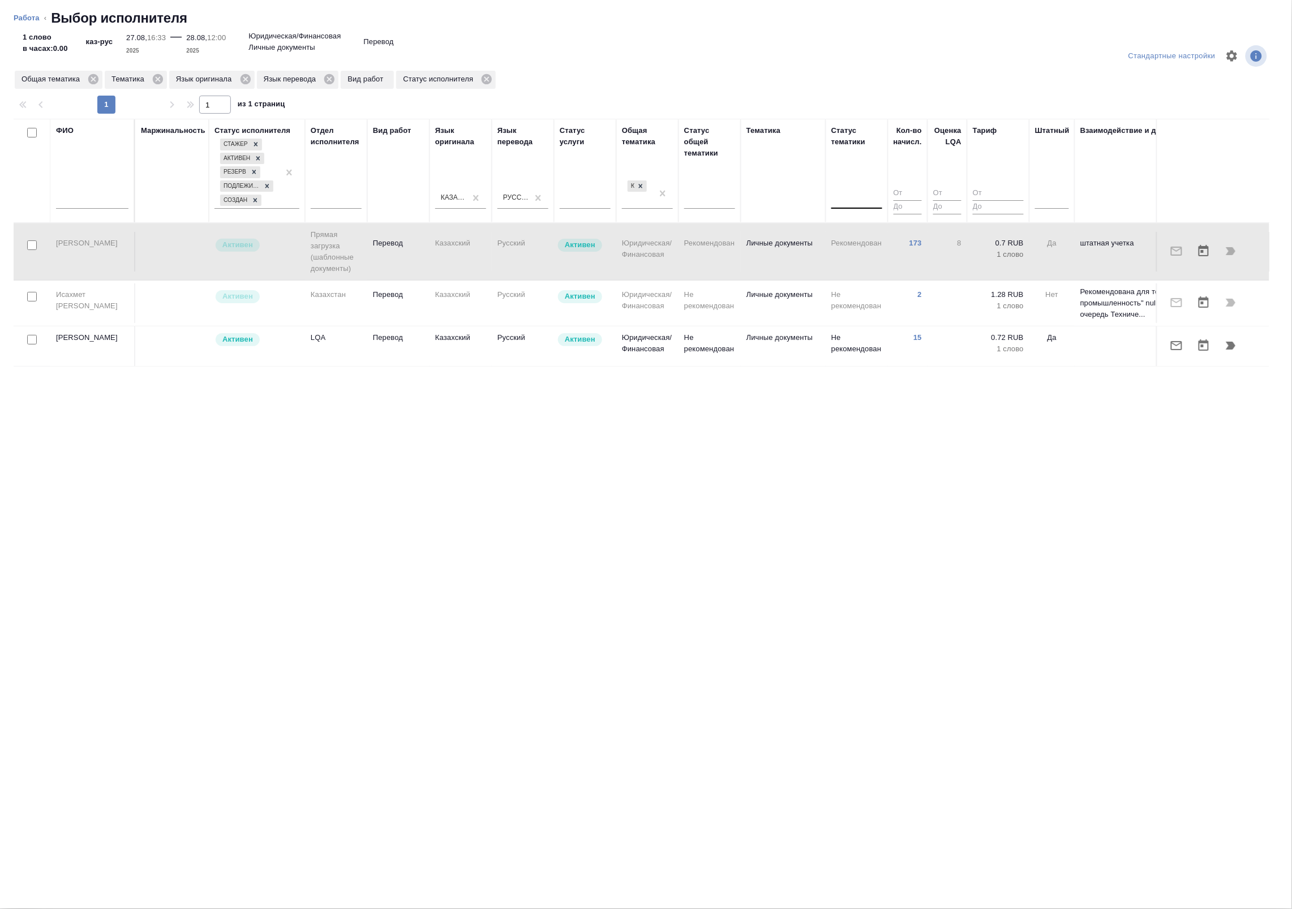
click at [782, 205] on div "Тематика" at bounding box center [783, 171] width 74 height 92
click at [785, 194] on div "Тематика" at bounding box center [783, 171] width 74 height 92
click at [695, 203] on div at bounding box center [709, 198] width 51 height 16
